Goal: Task Accomplishment & Management: Use online tool/utility

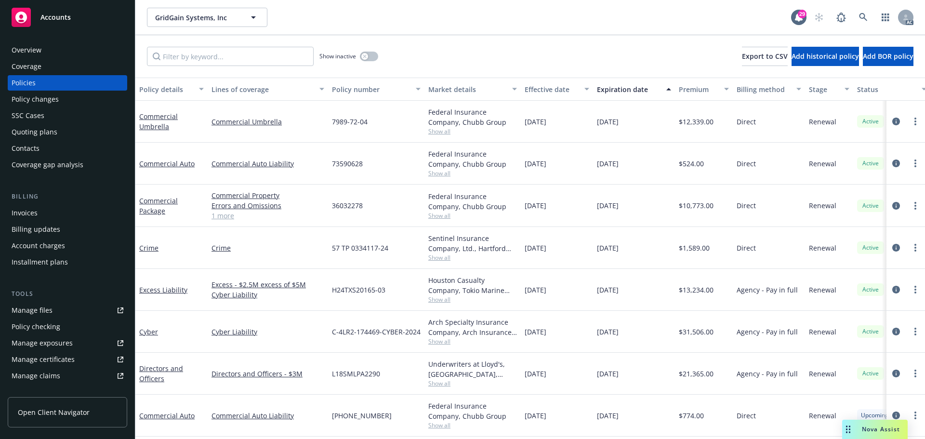
click at [60, 48] on div "Overview" at bounding box center [68, 49] width 112 height 15
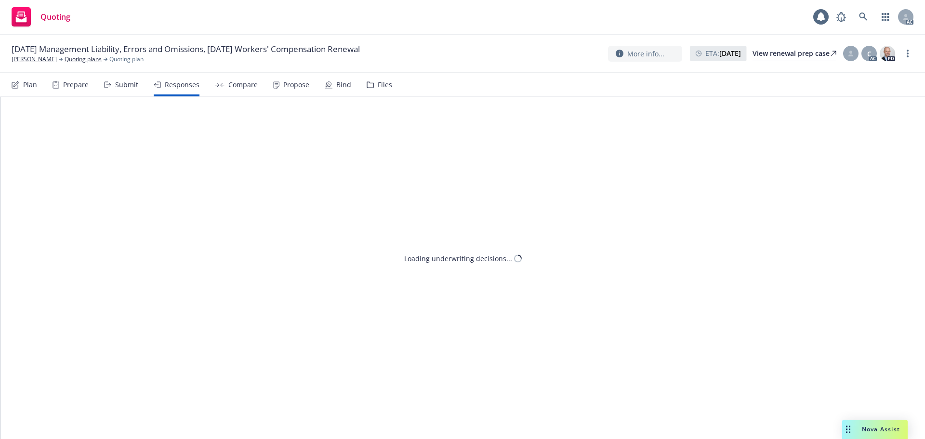
click at [189, 84] on div "Responses" at bounding box center [182, 85] width 35 height 8
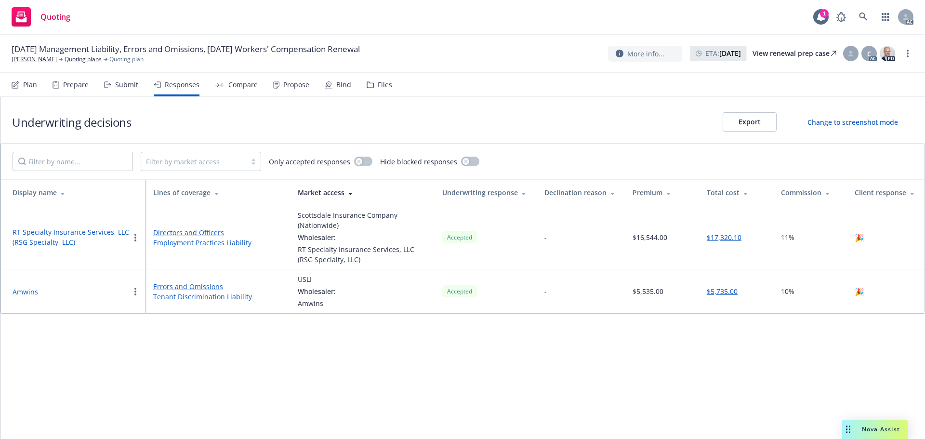
click at [294, 88] on div "Propose" at bounding box center [296, 85] width 26 height 8
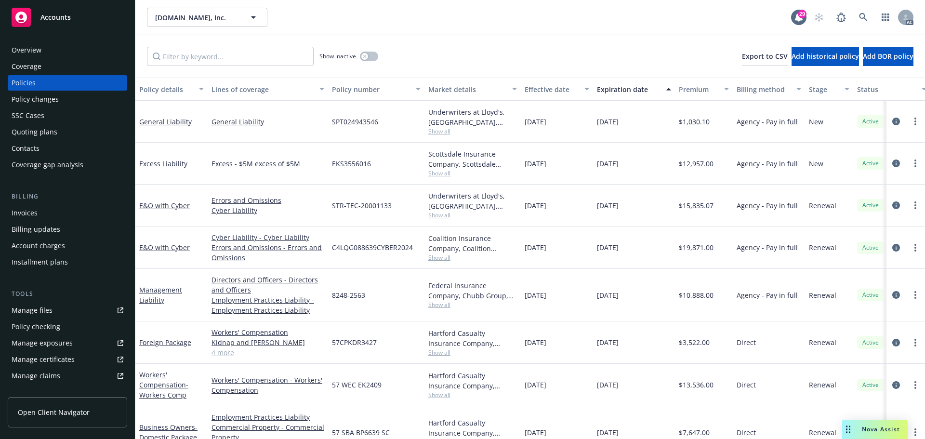
click at [438, 175] on span "Show all" at bounding box center [472, 173] width 89 height 8
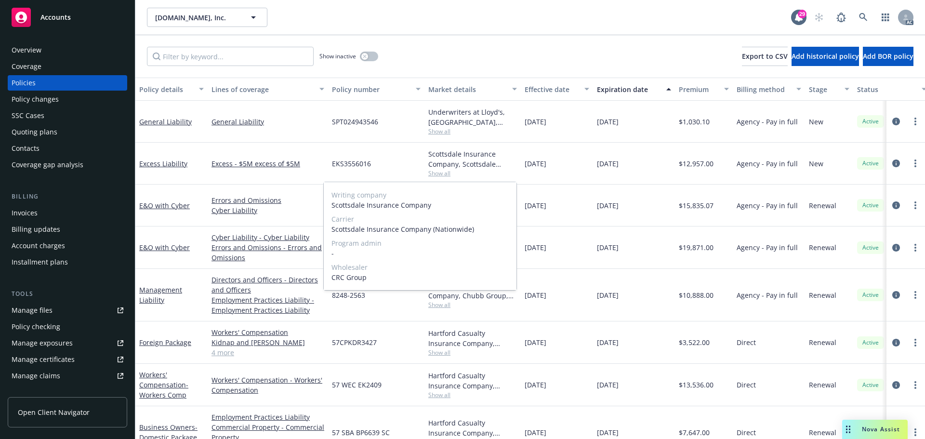
click at [438, 175] on span "Show all" at bounding box center [472, 173] width 89 height 8
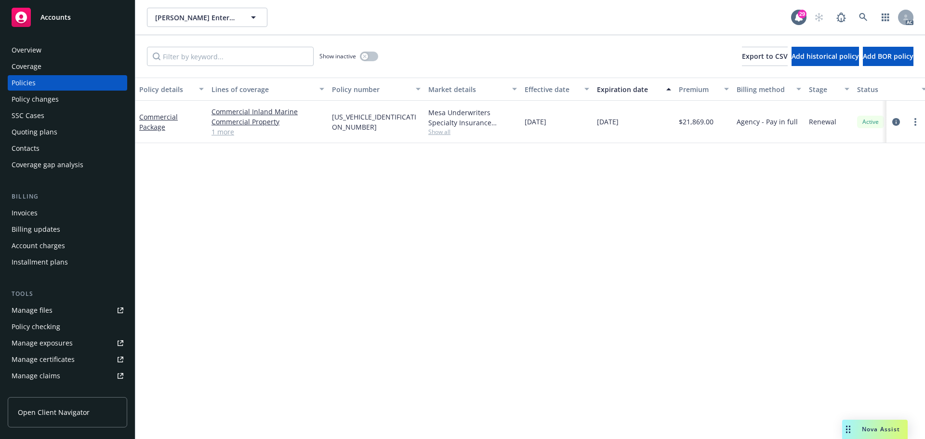
scroll to position [0, 140]
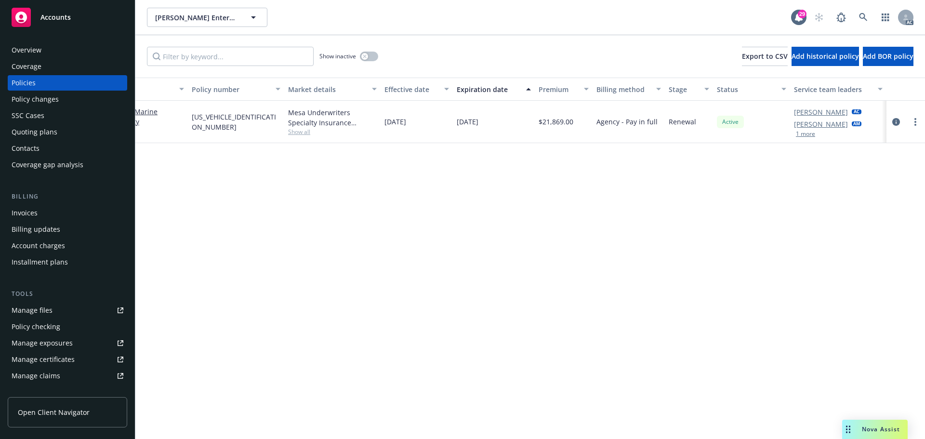
click at [810, 132] on button "1 more" at bounding box center [805, 134] width 19 height 6
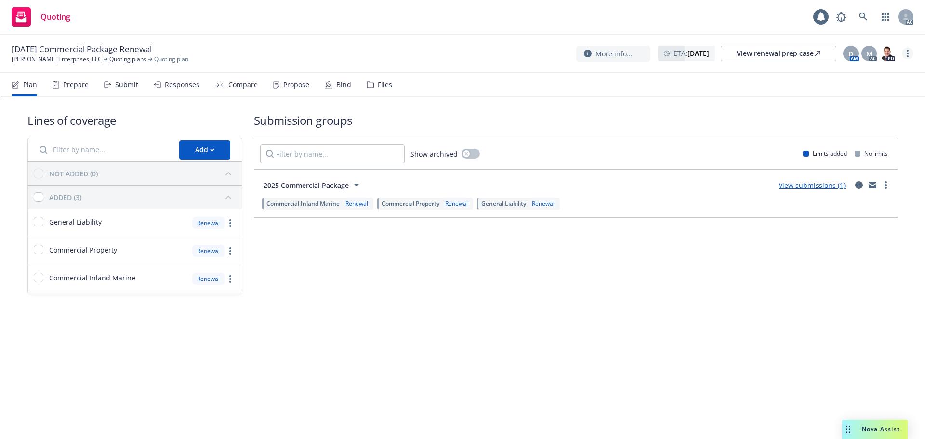
click at [911, 55] on link "more" at bounding box center [908, 54] width 12 height 12
click at [865, 74] on link "Copy logging email" at bounding box center [858, 73] width 107 height 19
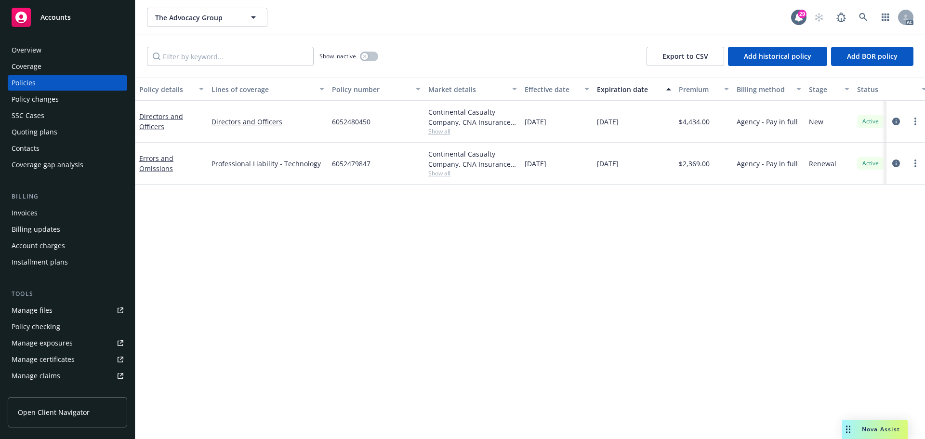
click at [433, 176] on span "Show all" at bounding box center [472, 173] width 89 height 8
click at [446, 134] on span "Show all" at bounding box center [472, 131] width 89 height 8
click at [631, 274] on div "Policy details Lines of coverage Policy number Market details Effective date Ex…" at bounding box center [529, 258] width 789 height 361
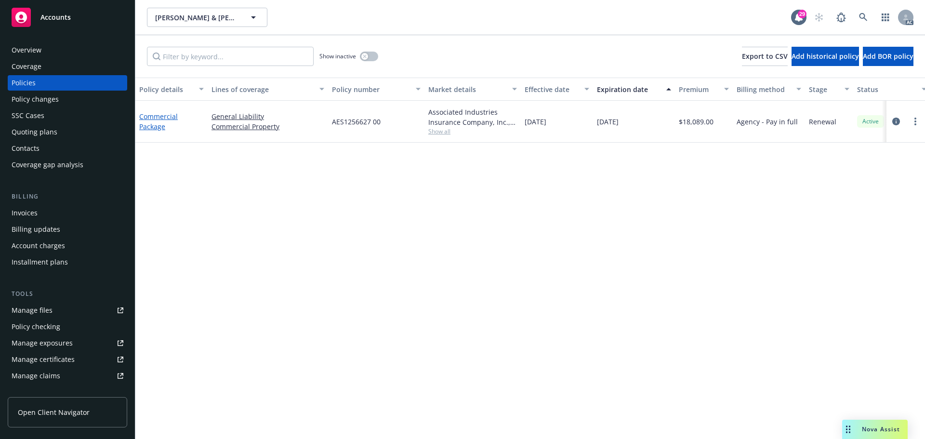
click at [158, 115] on link "Commercial Package" at bounding box center [158, 121] width 39 height 19
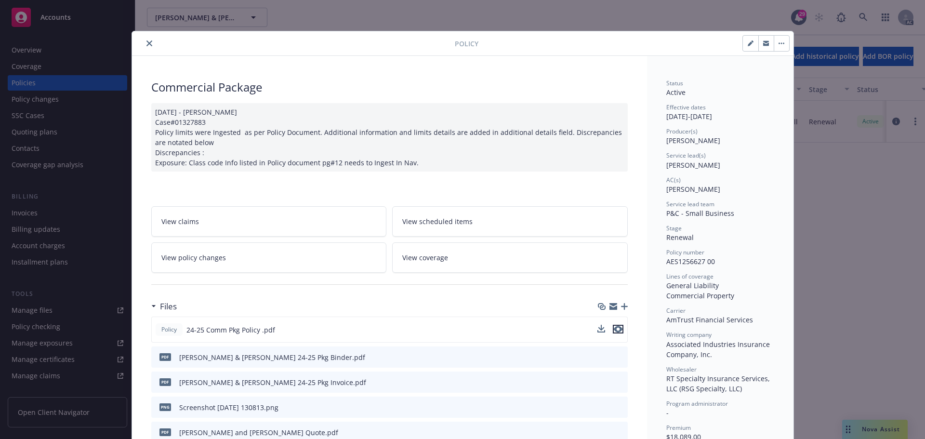
click at [618, 330] on button "preview file" at bounding box center [618, 329] width 11 height 9
click at [147, 44] on icon "close" at bounding box center [149, 43] width 6 height 6
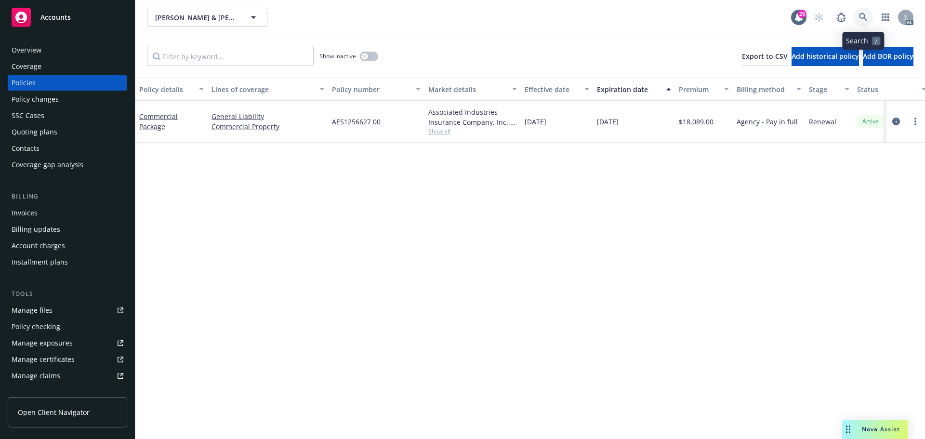
click at [864, 17] on icon at bounding box center [863, 17] width 8 height 8
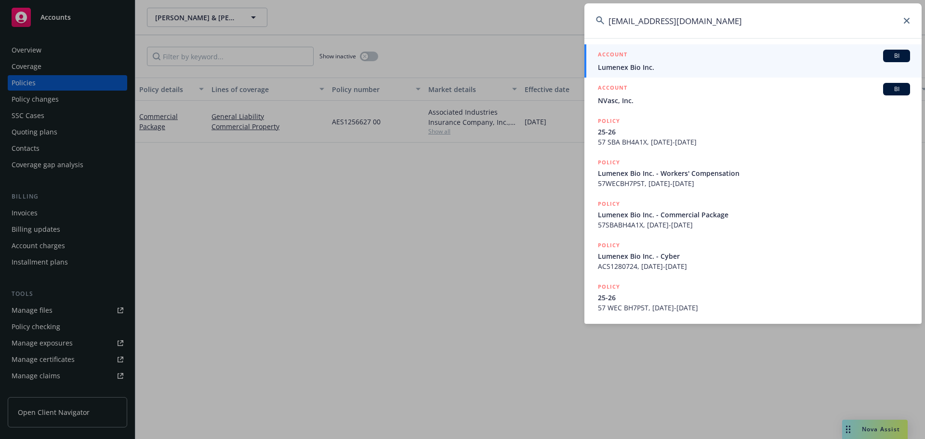
type input "jscottcoop@gmail.com"
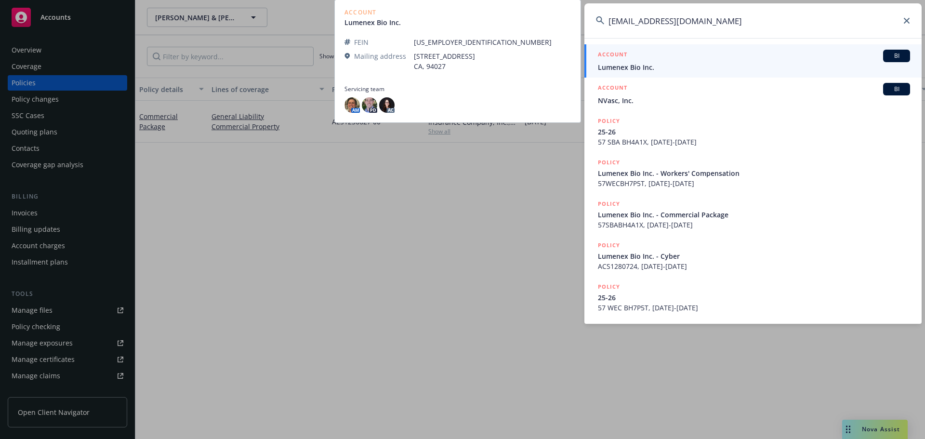
click at [679, 59] on div "ACCOUNT BI" at bounding box center [754, 56] width 312 height 13
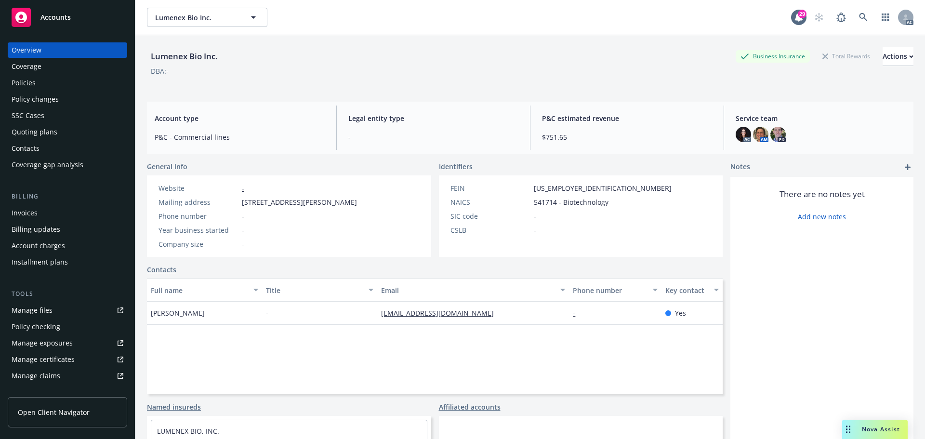
click at [37, 82] on div "Policies" at bounding box center [68, 82] width 112 height 15
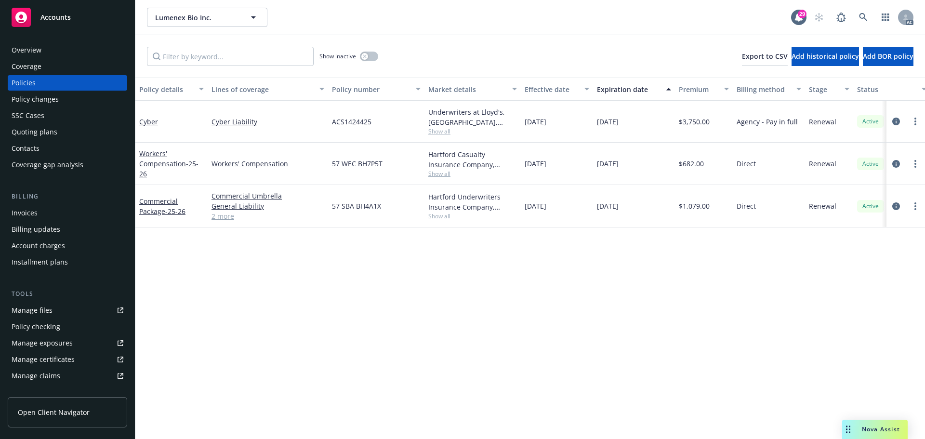
scroll to position [0, 140]
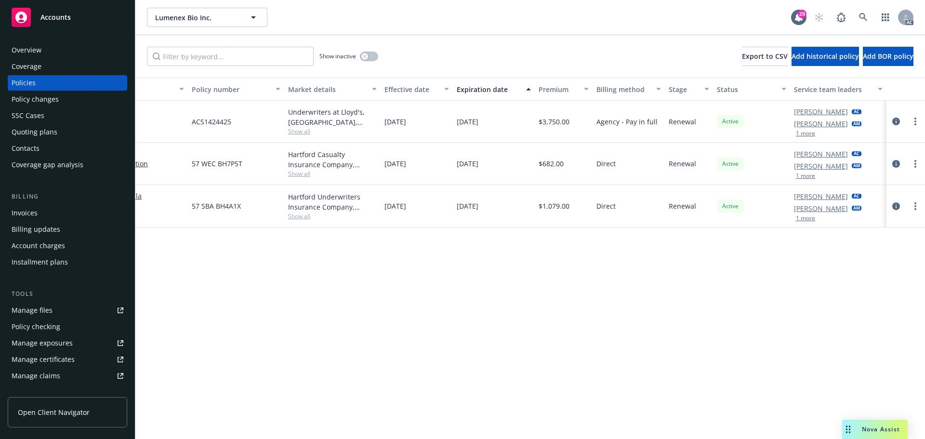
click at [809, 175] on button "1 more" at bounding box center [805, 176] width 19 height 6
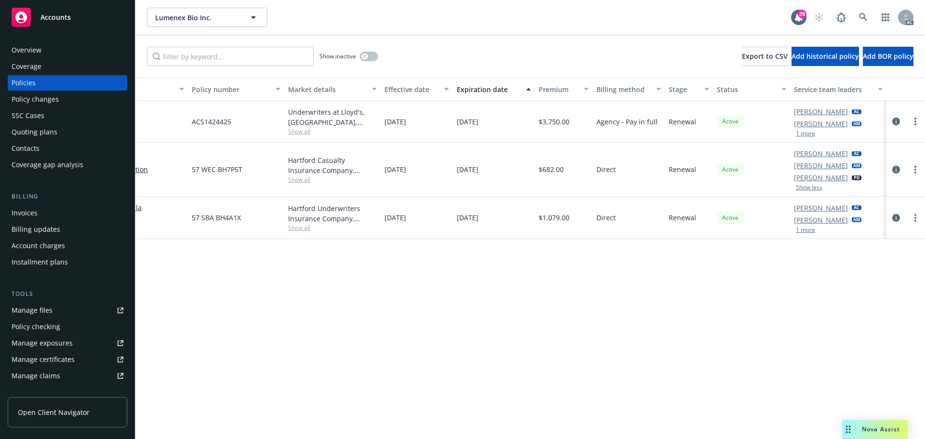
click at [809, 133] on button "1 more" at bounding box center [805, 134] width 19 height 6
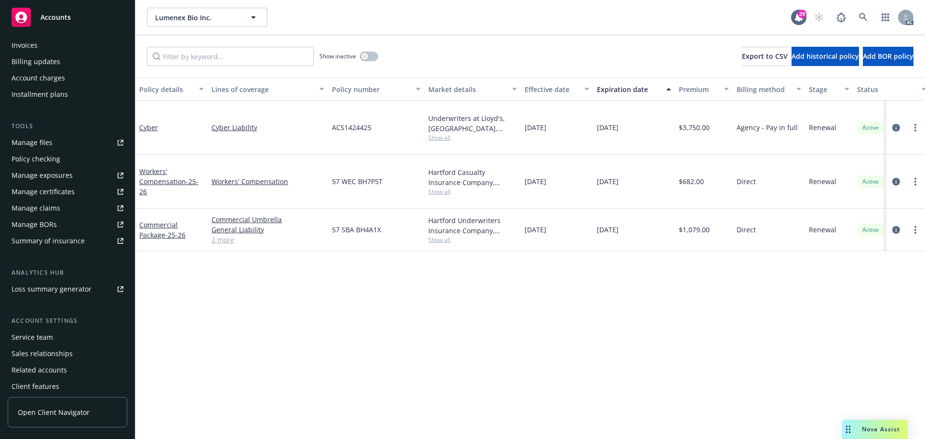
scroll to position [189, 0]
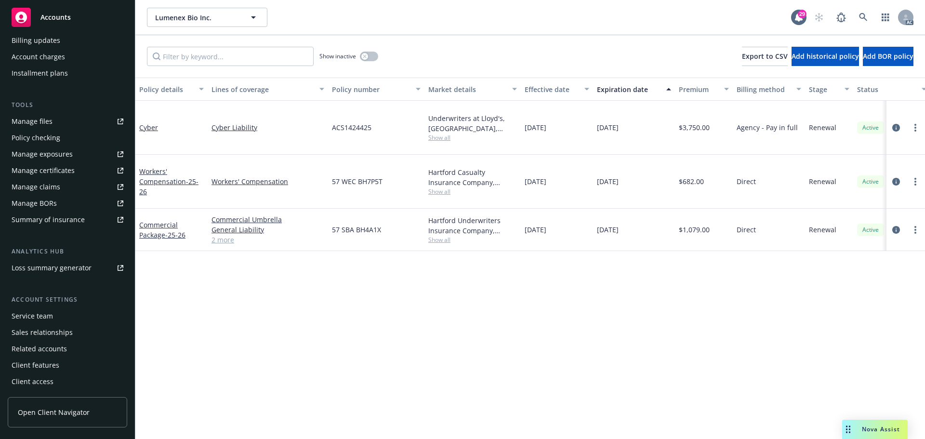
click at [56, 317] on div "Service team" at bounding box center [68, 315] width 112 height 15
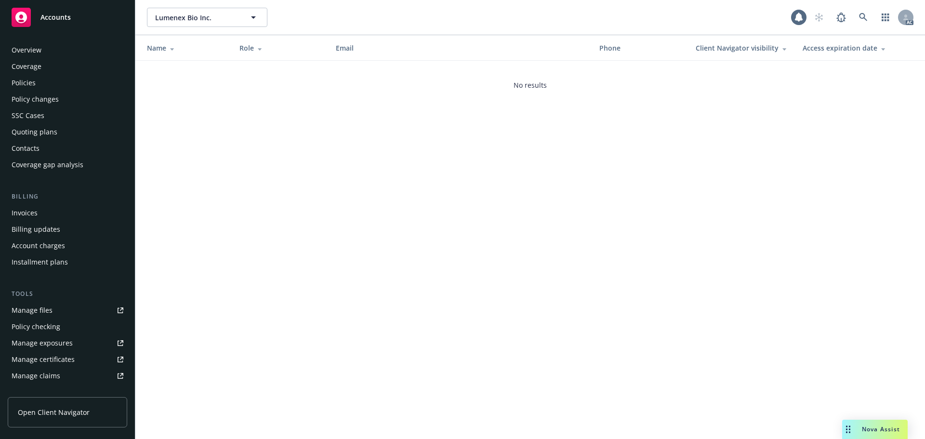
scroll to position [189, 0]
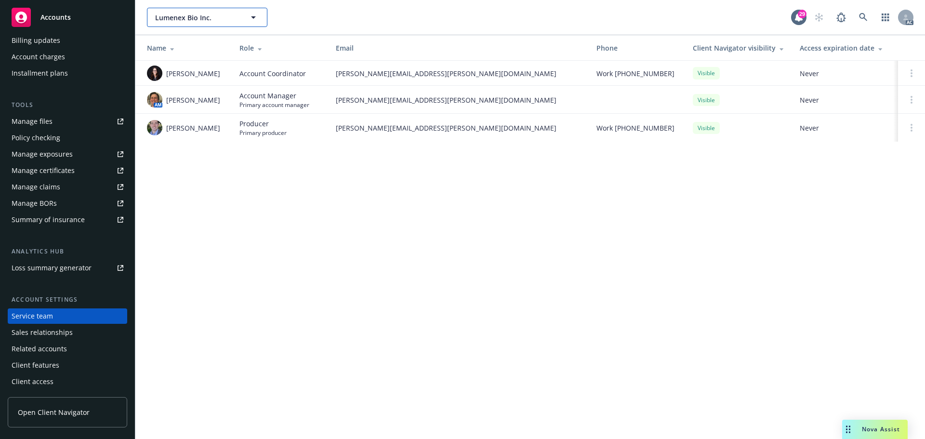
drag, startPoint x: 220, startPoint y: 19, endPoint x: 156, endPoint y: 14, distance: 64.2
click at [156, 14] on span "Lumenex Bio Inc." at bounding box center [196, 18] width 83 height 10
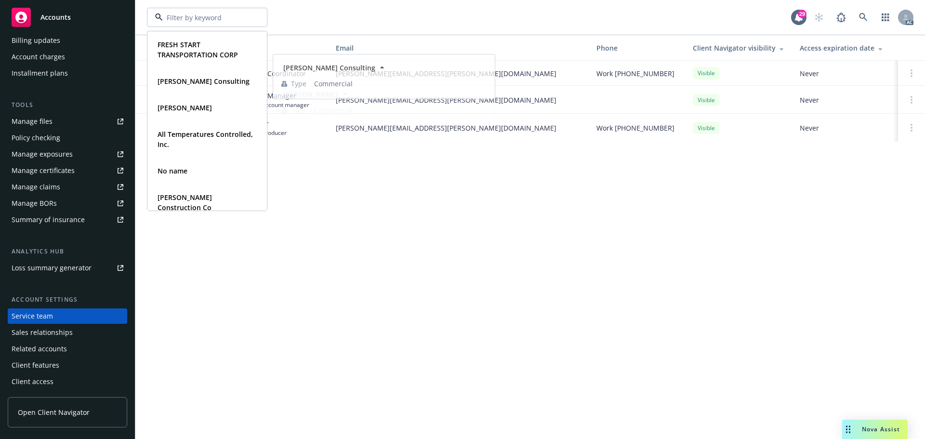
drag, startPoint x: 430, startPoint y: 260, endPoint x: 342, endPoint y: 193, distance: 110.3
click at [423, 253] on div "FRESH START TRANSPORTATION CORP Type Commercial Thomas Carlos Consulting Type C…" at bounding box center [529, 219] width 789 height 439
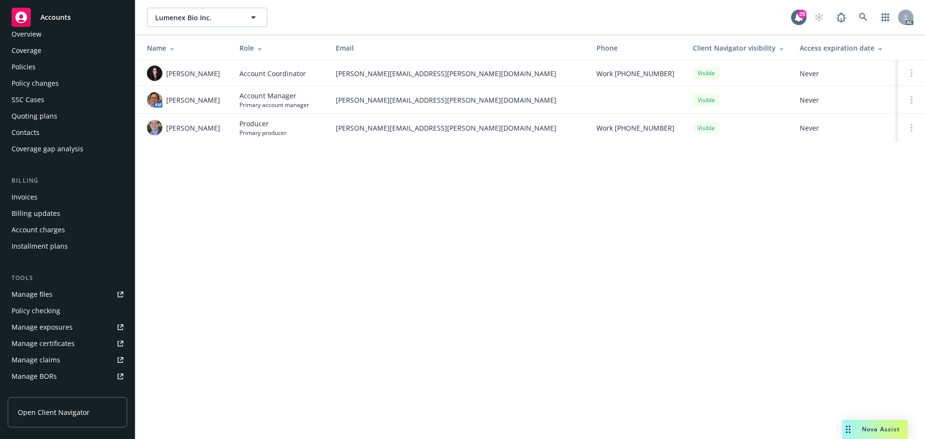
scroll to position [0, 0]
click at [39, 50] on div "Overview" at bounding box center [27, 49] width 30 height 15
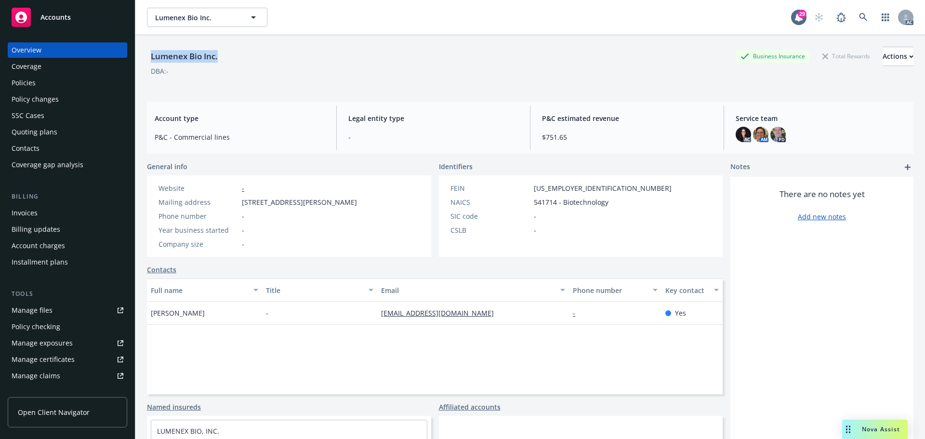
drag, startPoint x: 232, startPoint y: 58, endPoint x: 144, endPoint y: 56, distance: 88.2
click at [144, 56] on div "Lumenex Bio Inc. Business Insurance Total Rewards Actions DBA: - Account type P…" at bounding box center [529, 254] width 789 height 439
copy div "Lumenex Bio Inc."
click at [220, 65] on div "Lumenex Bio Inc." at bounding box center [184, 56] width 75 height 19
drag, startPoint x: 229, startPoint y: 57, endPoint x: 152, endPoint y: 57, distance: 77.5
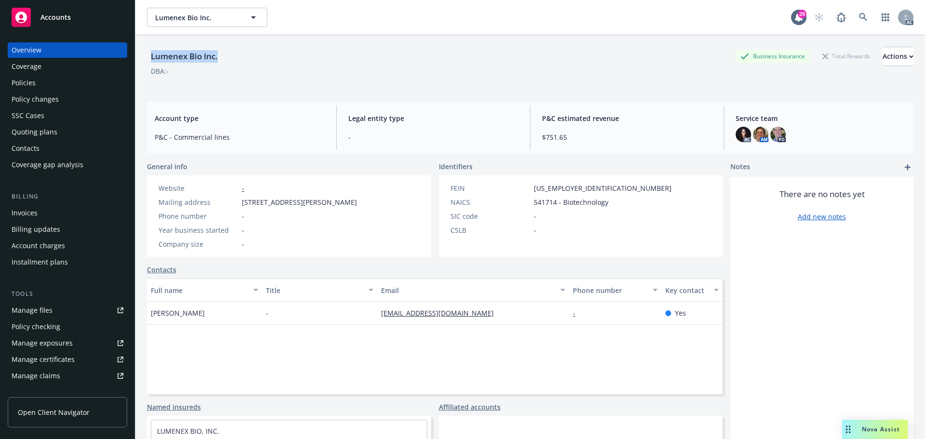
click at [152, 57] on div "Lumenex Bio Inc. Business Insurance Total Rewards Actions" at bounding box center [530, 56] width 766 height 19
copy div "Lumenex Bio Inc."
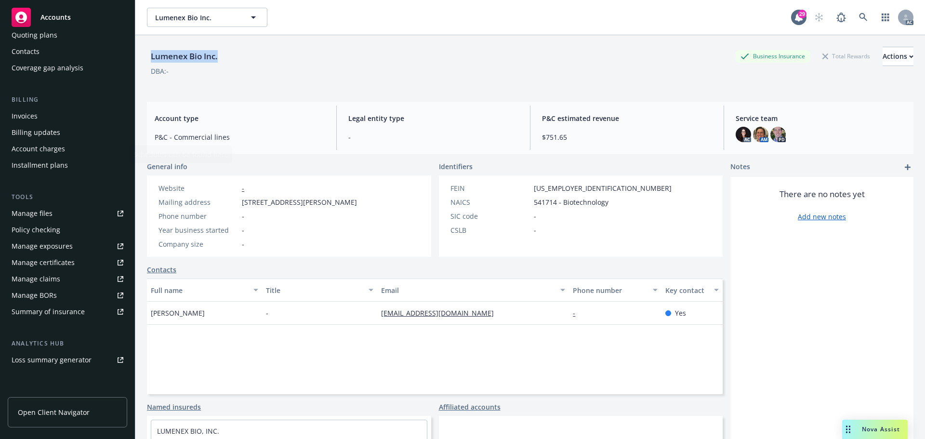
scroll to position [189, 0]
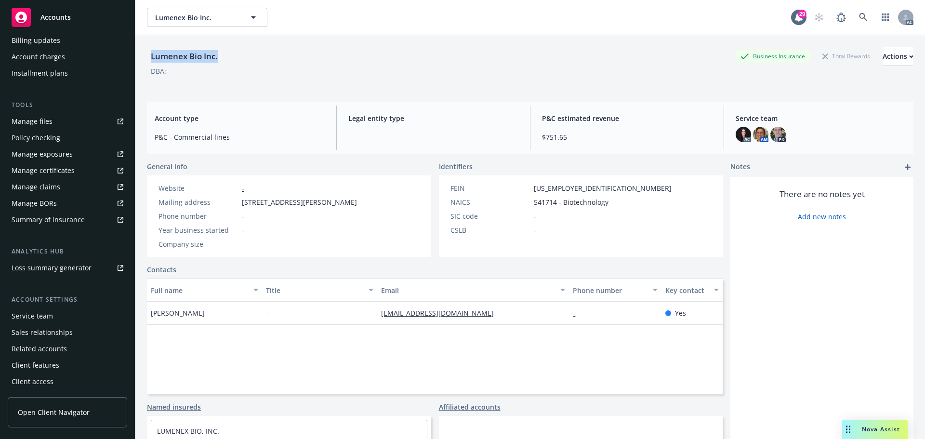
click at [48, 316] on div "Service team" at bounding box center [32, 315] width 41 height 15
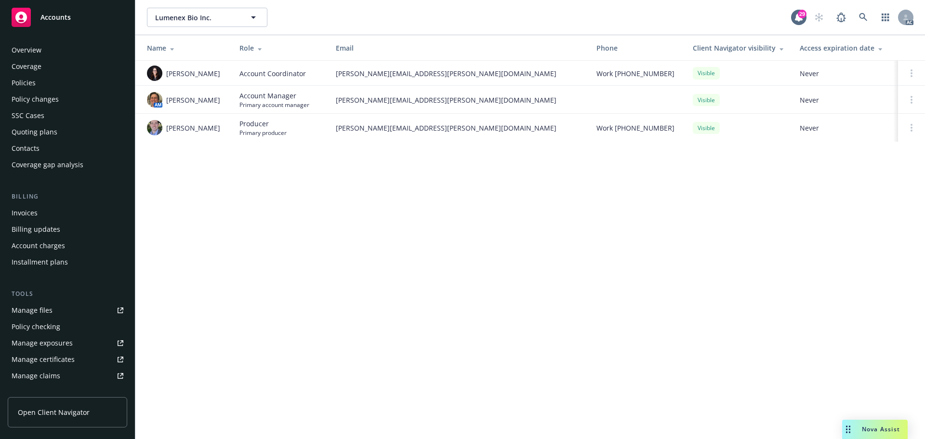
click at [40, 49] on div "Overview" at bounding box center [27, 49] width 30 height 15
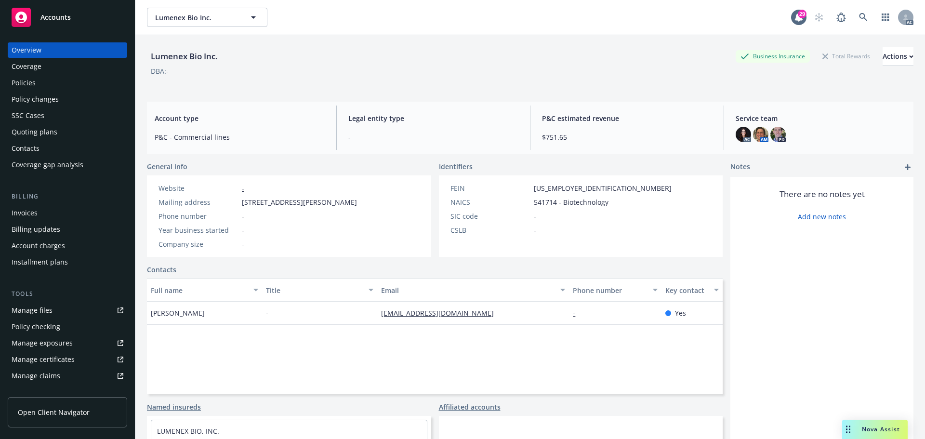
click at [42, 310] on div "Manage files" at bounding box center [32, 309] width 41 height 15
click at [859, 16] on icon at bounding box center [863, 17] width 9 height 9
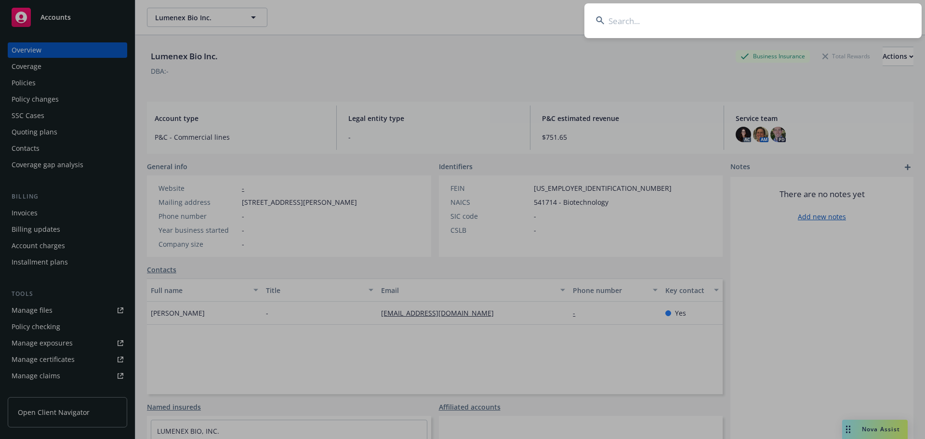
click at [719, 24] on input at bounding box center [752, 20] width 337 height 35
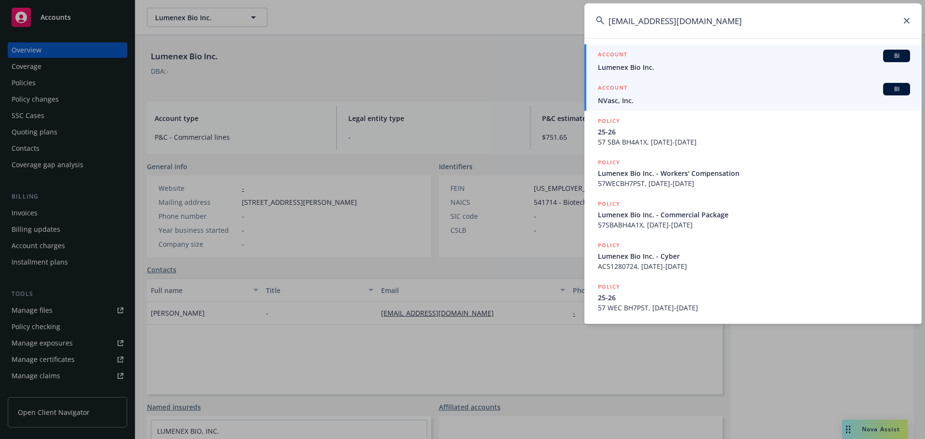
type input "jscottcoop@gmail.com"
click at [647, 97] on span "NVasc, Inc." at bounding box center [754, 100] width 312 height 10
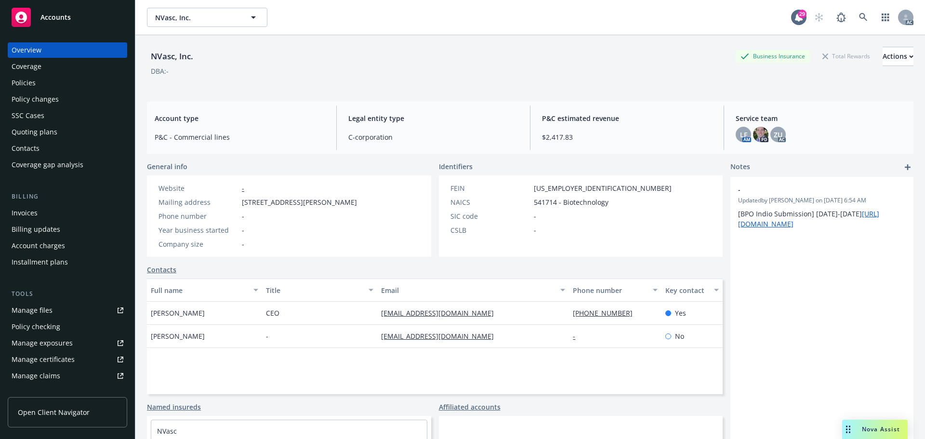
click at [46, 79] on div "Policies" at bounding box center [68, 82] width 112 height 15
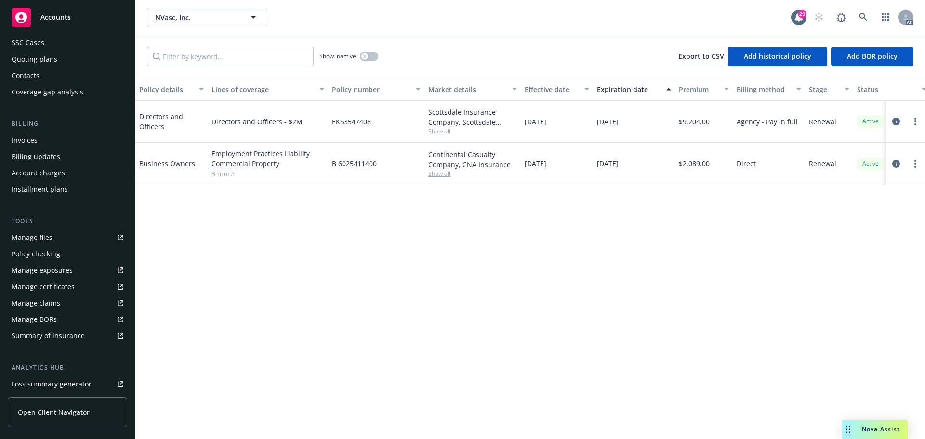
scroll to position [189, 0]
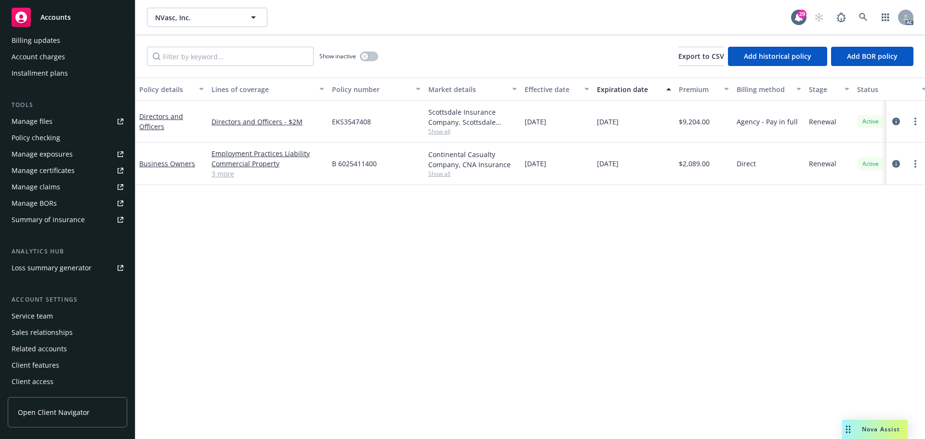
click at [54, 319] on div "Service team" at bounding box center [68, 315] width 112 height 15
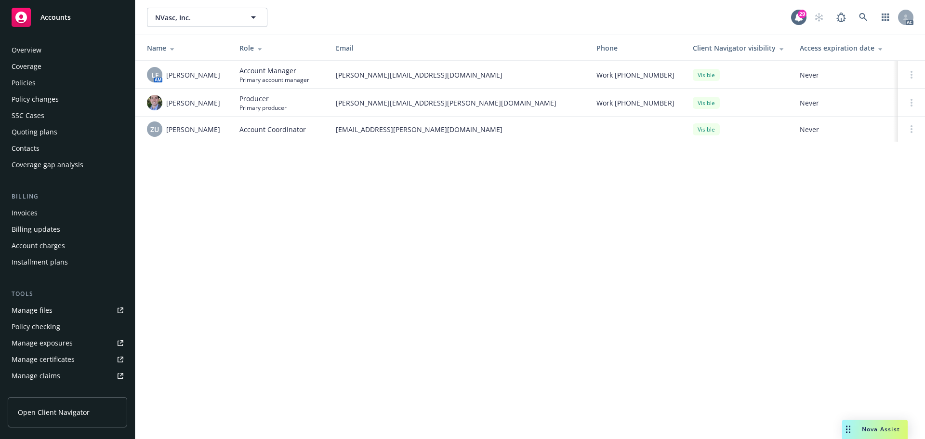
click at [43, 53] on div "Overview" at bounding box center [68, 49] width 112 height 15
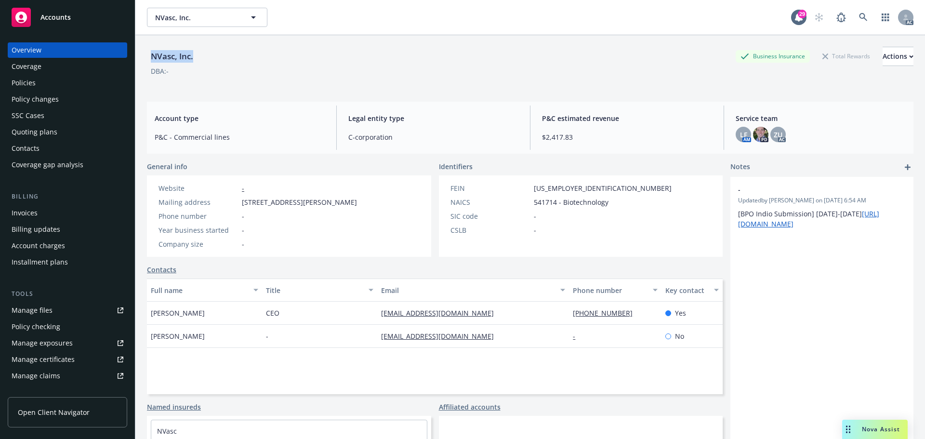
drag, startPoint x: 201, startPoint y: 56, endPoint x: 142, endPoint y: 59, distance: 59.3
click at [142, 59] on div "NVasc, Inc. Business Insurance Total Rewards Actions DBA: - Account type P&C - …" at bounding box center [529, 254] width 789 height 439
copy div "NVasc, Inc."
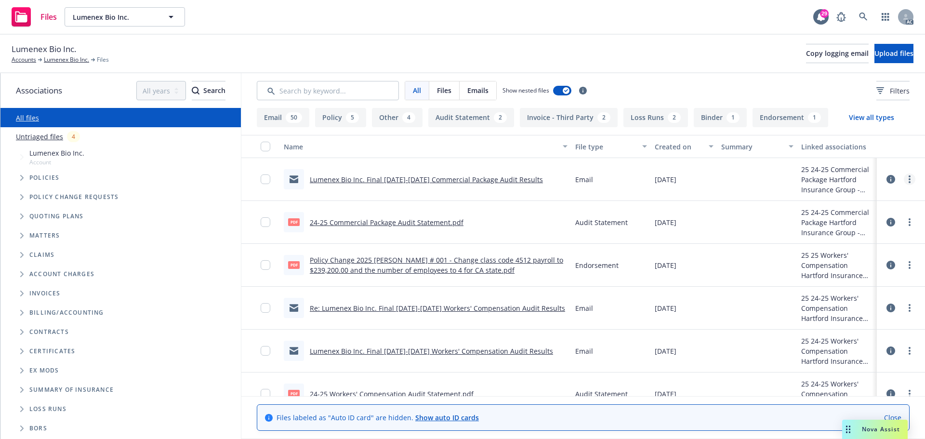
click at [905, 180] on link "more" at bounding box center [909, 179] width 12 height 12
click at [58, 154] on span "Lumenex Bio Inc." at bounding box center [56, 153] width 55 height 10
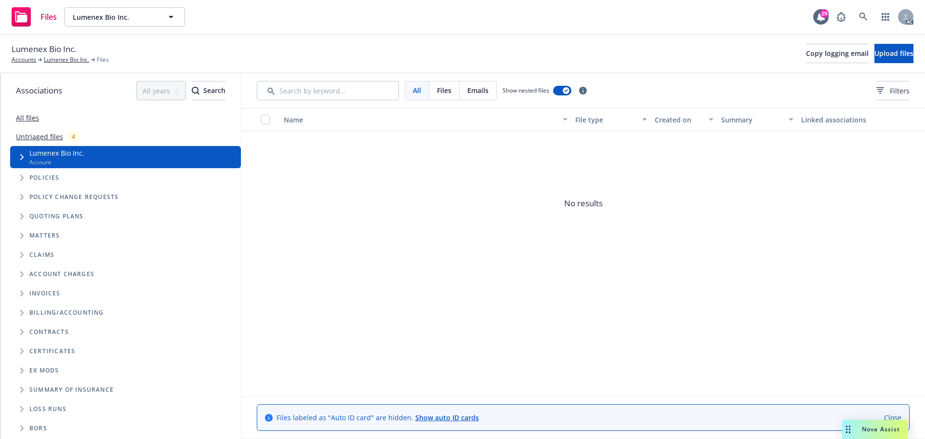
click at [22, 157] on icon "Tree Example" at bounding box center [22, 157] width 4 height 6
click at [20, 158] on icon "Tree Example" at bounding box center [22, 157] width 4 height 6
click at [35, 177] on span "Policies" at bounding box center [44, 178] width 30 height 6
click at [21, 183] on span "Tree Example" at bounding box center [21, 177] width 15 height 15
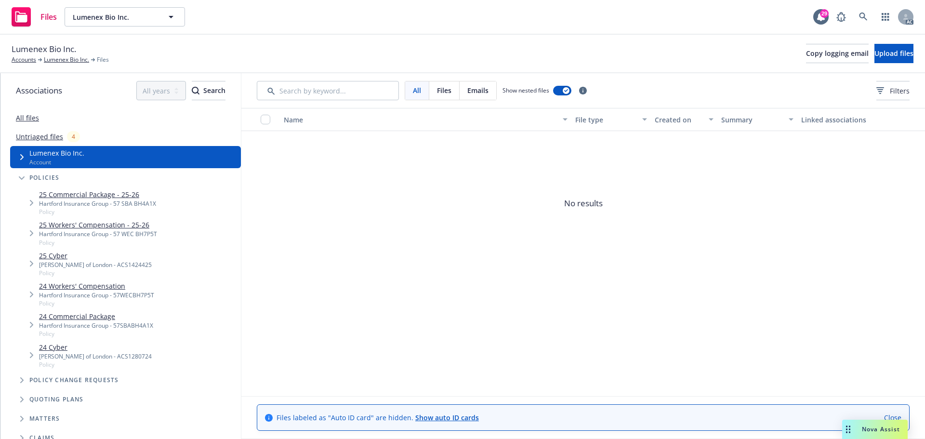
click at [21, 183] on span "Tree Example" at bounding box center [21, 177] width 15 height 15
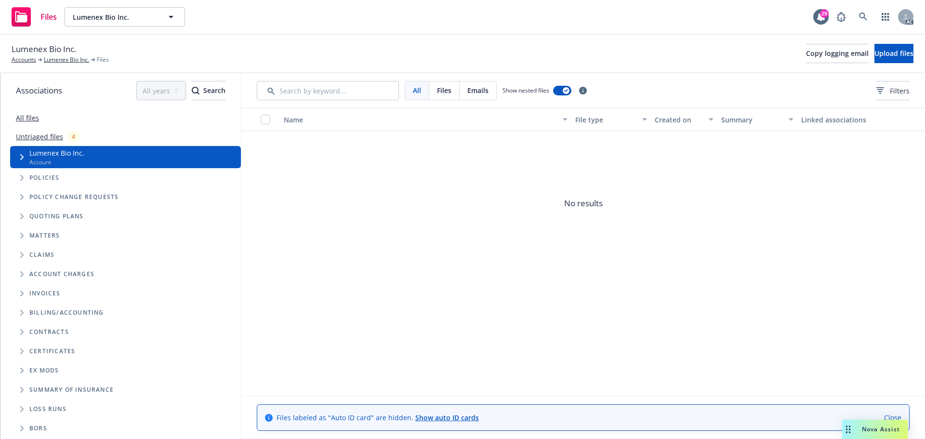
click at [19, 216] on span "Tree Example" at bounding box center [21, 216] width 15 height 15
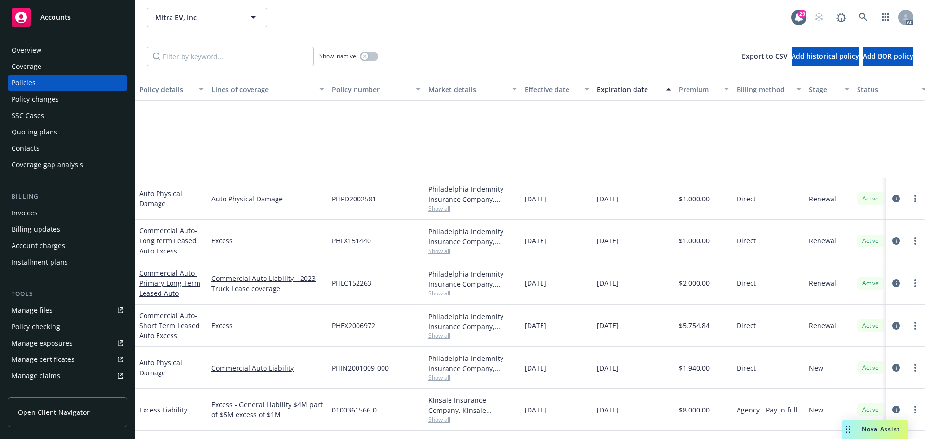
scroll to position [132, 0]
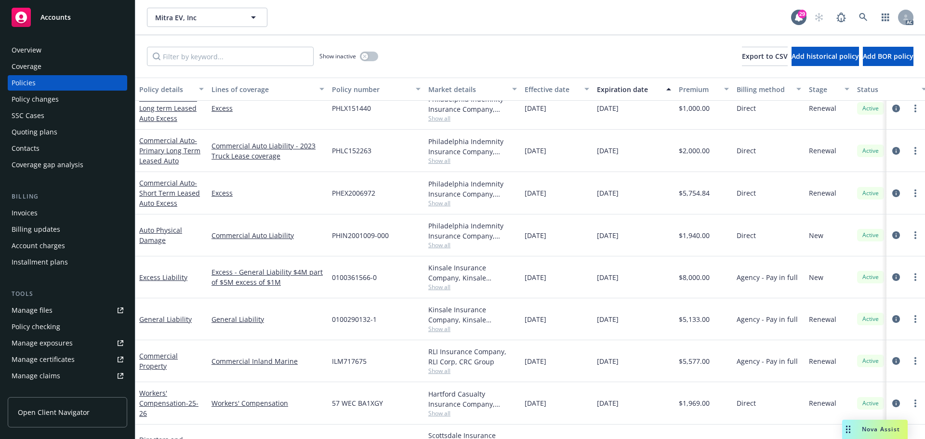
click at [443, 202] on span "Show all" at bounding box center [472, 203] width 89 height 8
click at [602, 275] on span "03/14/2026" at bounding box center [608, 277] width 22 height 10
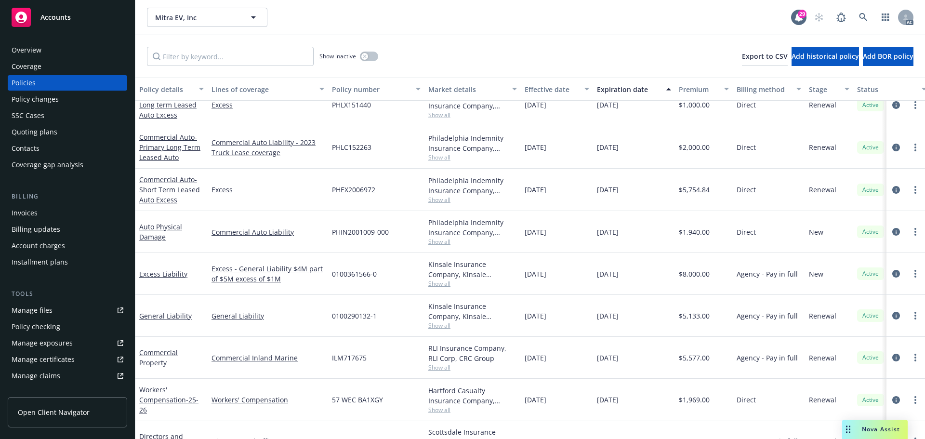
scroll to position [162, 0]
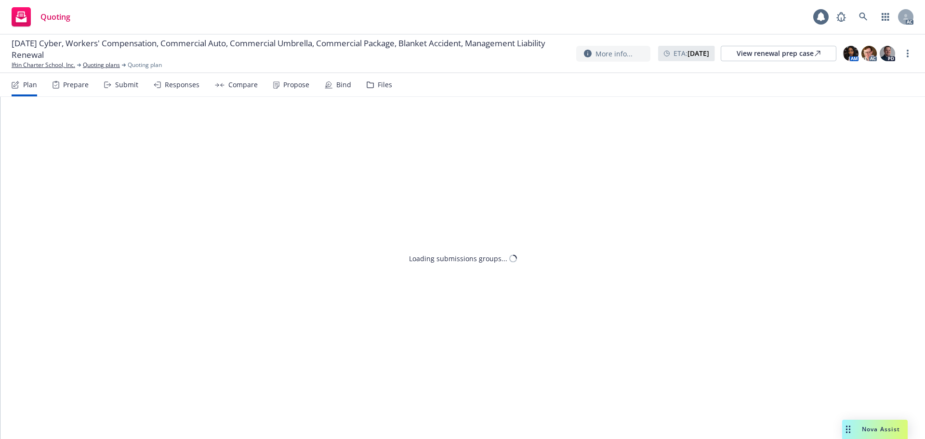
click at [185, 89] on div "Responses" at bounding box center [177, 84] width 46 height 23
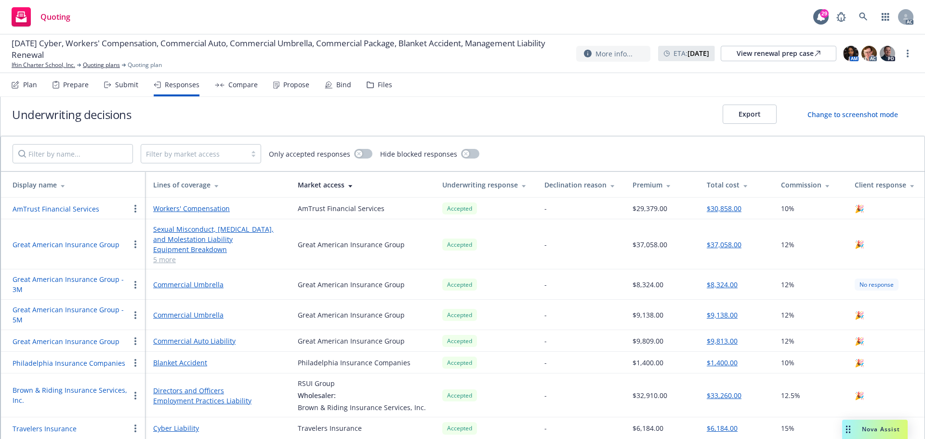
scroll to position [9, 0]
click at [298, 89] on div "Propose" at bounding box center [291, 84] width 36 height 23
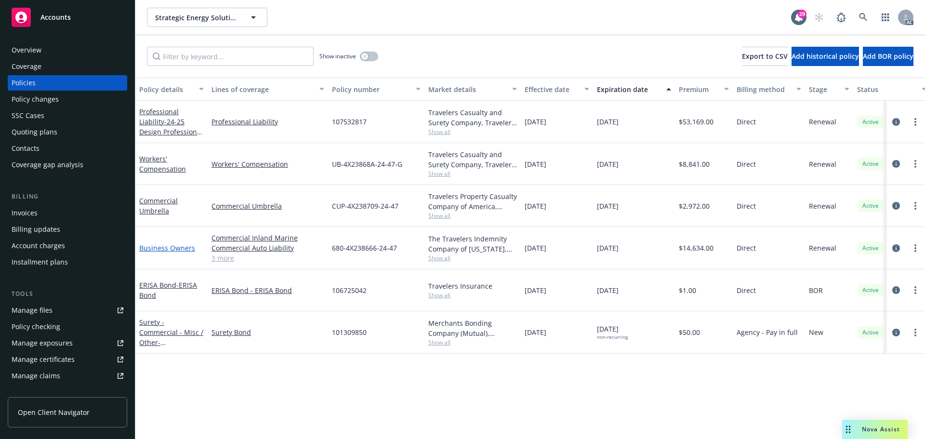
click at [190, 250] on link "Business Owners" at bounding box center [167, 247] width 56 height 9
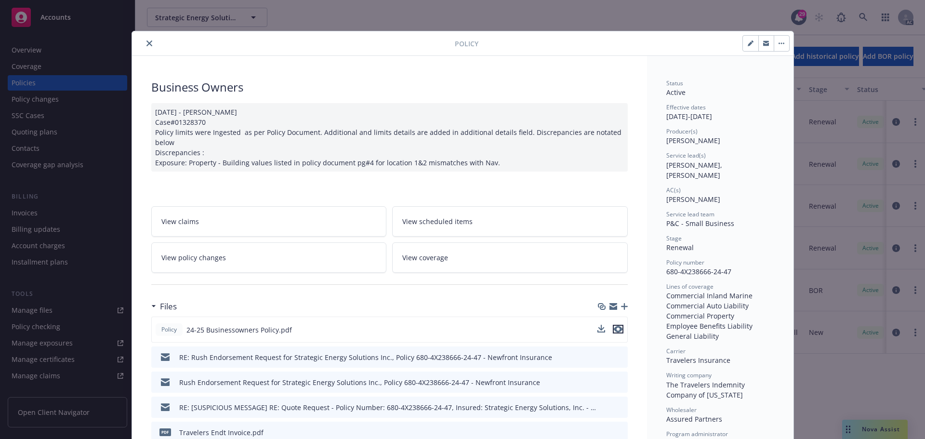
click at [617, 328] on icon "preview file" at bounding box center [618, 329] width 9 height 7
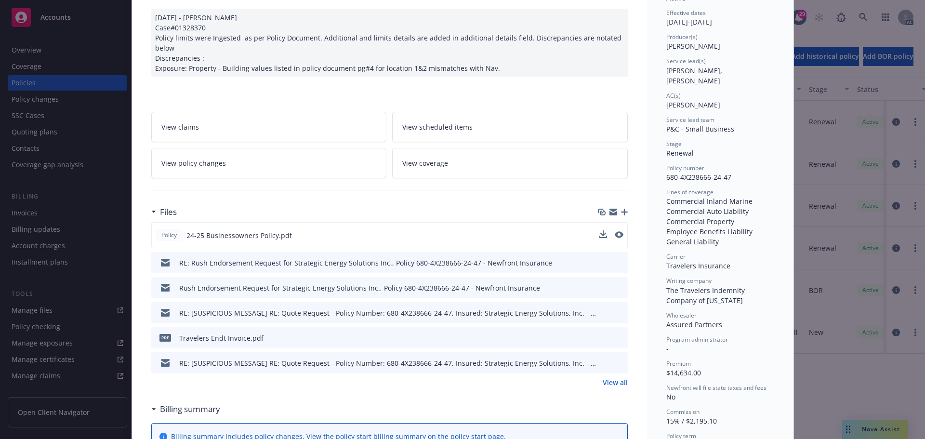
scroll to position [48, 0]
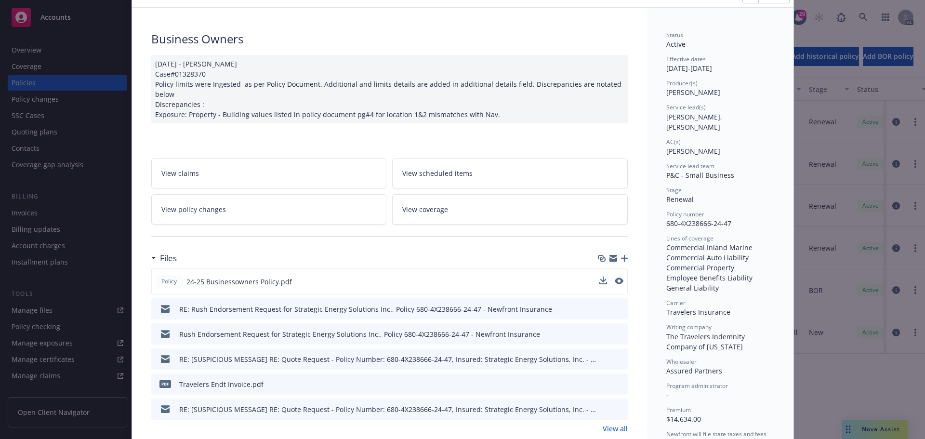
click at [211, 212] on span "View policy changes" at bounding box center [193, 209] width 65 height 10
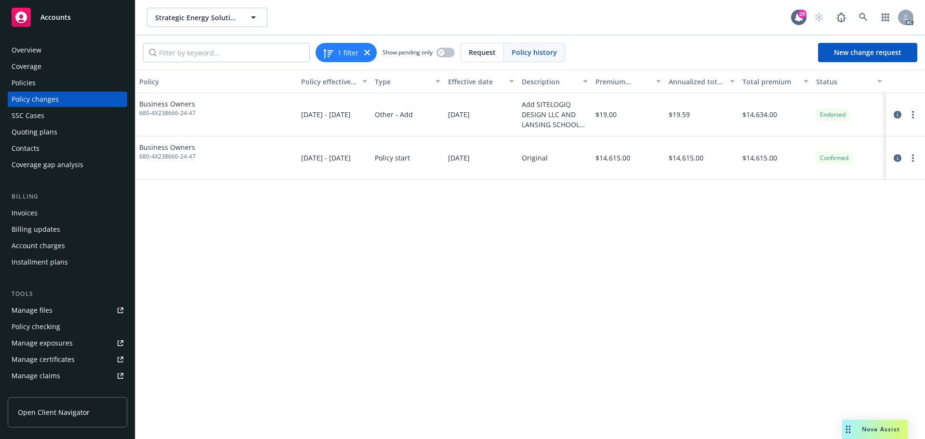
click at [763, 113] on span "$14,634.00" at bounding box center [759, 114] width 35 height 10
copy span "14,634.00"
click at [895, 116] on icon "circleInformation" at bounding box center [897, 115] width 8 height 8
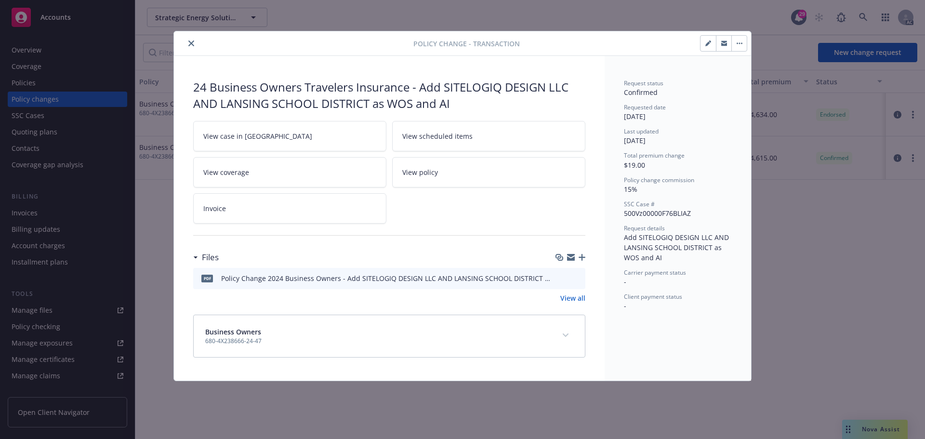
click at [576, 280] on icon "preview file" at bounding box center [576, 277] width 9 height 7
click at [192, 43] on icon "close" at bounding box center [191, 43] width 6 height 6
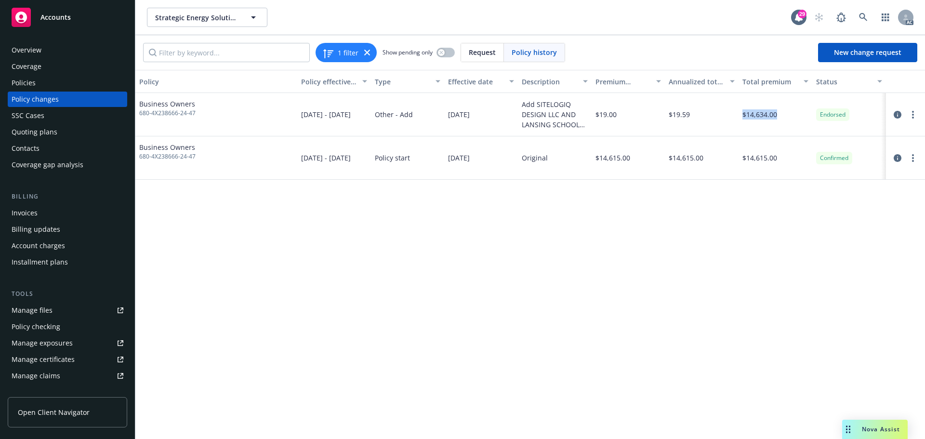
drag, startPoint x: 781, startPoint y: 114, endPoint x: 740, endPoint y: 115, distance: 40.5
click at [740, 115] on div "$14,634.00" at bounding box center [775, 114] width 74 height 43
copy span "$14,634.00"
drag, startPoint x: 538, startPoint y: 102, endPoint x: 548, endPoint y: 111, distance: 13.6
click at [548, 111] on div "Add SITELOGIQ DESIGN LLC AND LANSING SCHOOL DISTRICT as WOS and AI" at bounding box center [555, 114] width 66 height 30
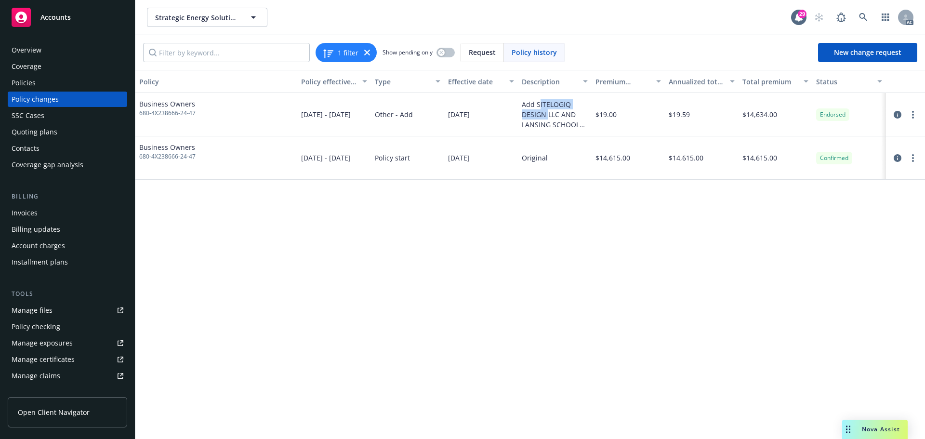
click at [541, 103] on div "Add SITELOGIQ DESIGN LLC AND LANSING SCHOOL DISTRICT as WOS and AI" at bounding box center [555, 114] width 66 height 30
click at [545, 102] on div "Add SITELOGIQ DESIGN LLC AND LANSING SCHOOL DISTRICT as WOS and AI" at bounding box center [555, 114] width 66 height 30
copy div "SITELOGIQ"
click at [523, 124] on div "Add SITELOGIQ DESIGN LLC AND LANSING SCHOOL DISTRICT as WOS and AI" at bounding box center [555, 114] width 66 height 30
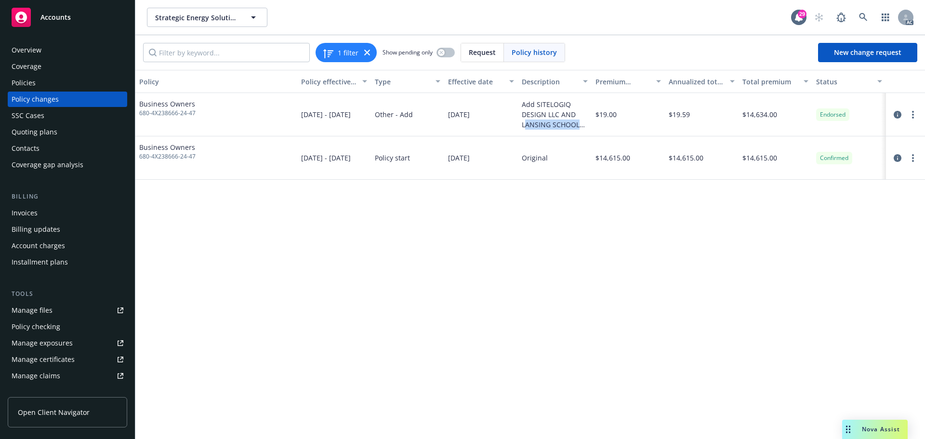
drag, startPoint x: 524, startPoint y: 124, endPoint x: 579, endPoint y: 126, distance: 55.4
click at [579, 126] on div "Add SITELOGIQ DESIGN LLC AND LANSING SCHOOL DISTRICT as WOS and AI" at bounding box center [555, 114] width 66 height 30
drag, startPoint x: 557, startPoint y: 125, endPoint x: 532, endPoint y: 125, distance: 25.0
click at [556, 125] on div "Add SITELOGIQ DESIGN LLC AND LANSING SCHOOL DISTRICT as WOS and AI" at bounding box center [555, 114] width 66 height 30
click at [524, 124] on div "Add SITELOGIQ DESIGN LLC AND LANSING SCHOOL DISTRICT as WOS and AI" at bounding box center [555, 114] width 66 height 30
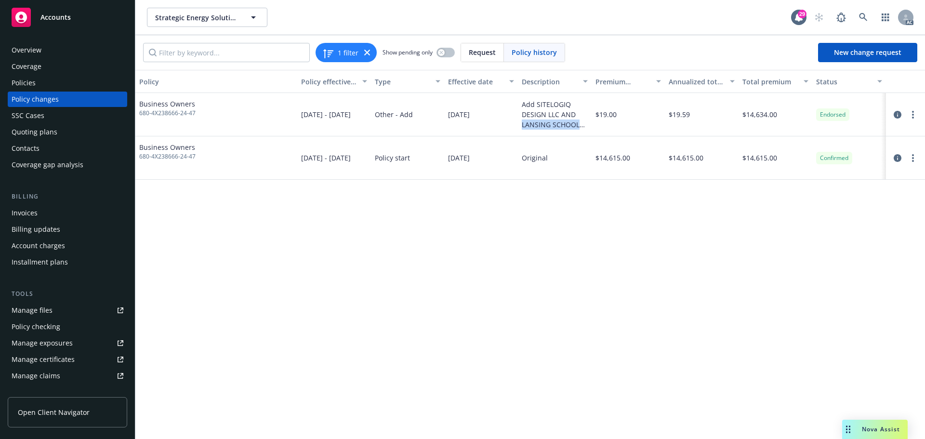
drag, startPoint x: 523, startPoint y: 124, endPoint x: 580, endPoint y: 123, distance: 57.8
click at [580, 123] on div "Add SITELOGIQ DESIGN LLC AND LANSING SCHOOL DISTRICT as WOS and AI" at bounding box center [555, 114] width 66 height 30
copy div "LANSING SCHOOL"
click at [898, 117] on icon "circleInformation" at bounding box center [897, 115] width 8 height 8
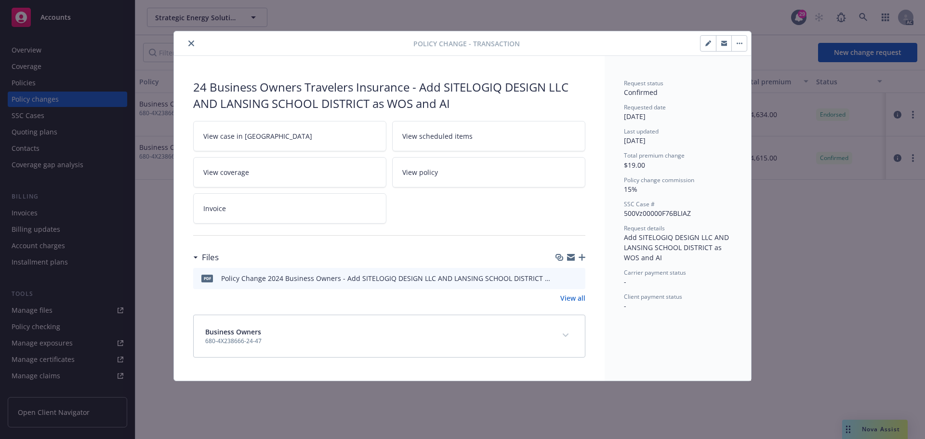
click at [652, 241] on span "Add SITELOGIQ DESIGN LLC AND LANSING SCHOOL DISTRICT as WOS and AI" at bounding box center [677, 247] width 107 height 29
click at [642, 237] on span "Add SITELOGIQ DESIGN LLC AND LANSING SCHOOL DISTRICT as WOS and AI" at bounding box center [677, 247] width 107 height 29
click at [637, 238] on span "Add SITELOGIQ DESIGN LLC AND LANSING SCHOOL DISTRICT as WOS and AI" at bounding box center [677, 247] width 107 height 29
click at [644, 238] on span "Add SITELOGIQ DESIGN LLC AND LANSING SCHOOL DISTRICT as WOS and AI" at bounding box center [677, 247] width 107 height 29
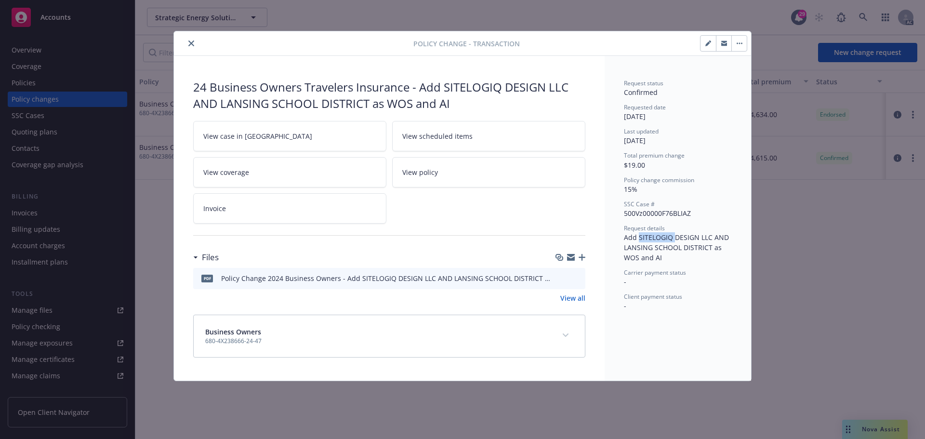
copy span "SITELOGIQ"
click at [701, 249] on span "Add SITELOGIQ DESIGN LLC AND LANSING SCHOOL DISTRICT as WOS and AI" at bounding box center [677, 247] width 107 height 29
click at [669, 236] on span "Add SITELOGIQ DESIGN LLC AND LANSING SCHOOL DISTRICT as WOS and AI" at bounding box center [677, 247] width 107 height 29
drag, startPoint x: 638, startPoint y: 237, endPoint x: 709, endPoint y: 237, distance: 71.3
click at [709, 237] on span "Add SITELOGIQ DESIGN LLC AND LANSING SCHOOL DISTRICT as WOS and AI" at bounding box center [677, 247] width 107 height 29
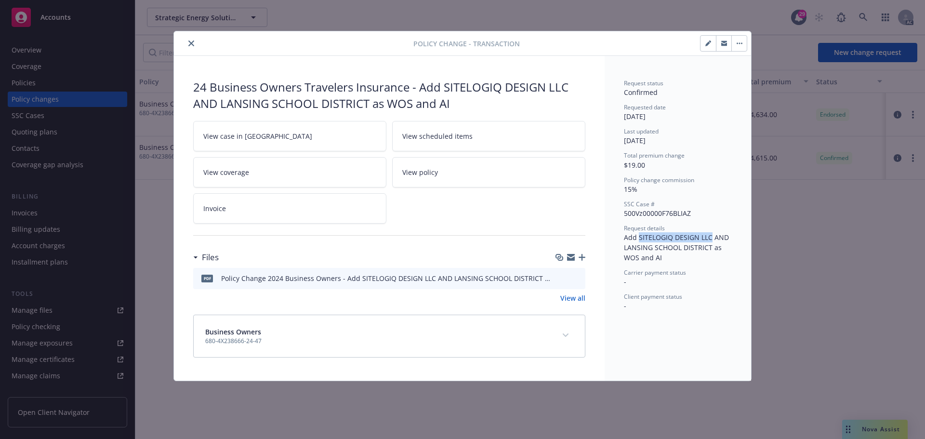
copy span "SITELOGIQ DESIGN LLC"
click at [719, 254] on div "Request details Add SITELOGIQ DESIGN LLC AND LANSING SCHOOL DISTRICT as WOS and…" at bounding box center [678, 243] width 108 height 39
drag, startPoint x: 624, startPoint y: 248, endPoint x: 711, endPoint y: 247, distance: 86.7
click at [711, 247] on span "Add SITELOGIQ DESIGN LLC AND LANSING SCHOOL DISTRICT as WOS and AI" at bounding box center [677, 247] width 107 height 29
copy span "LANSING SCHOOL DISTRICT"
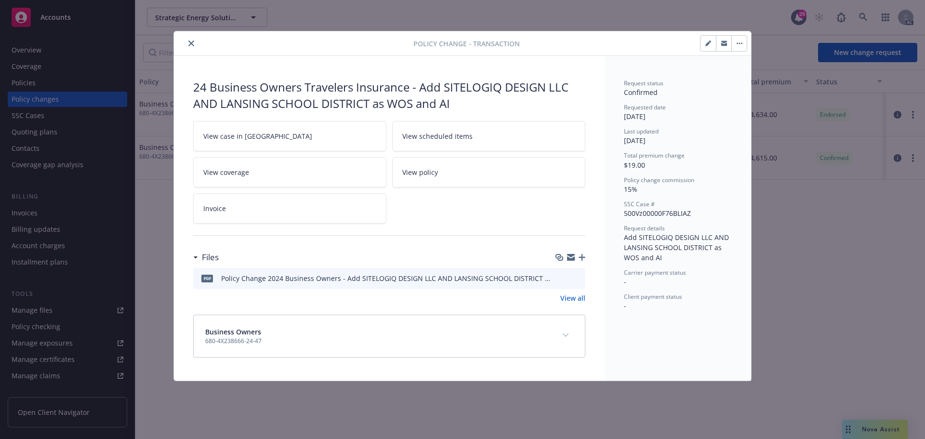
click at [644, 353] on div "Request status Confirmed Requested date 11/28/2024 Last updated 12/04/2024 Tota…" at bounding box center [677, 218] width 146 height 325
click at [195, 42] on button "close" at bounding box center [191, 44] width 12 height 12
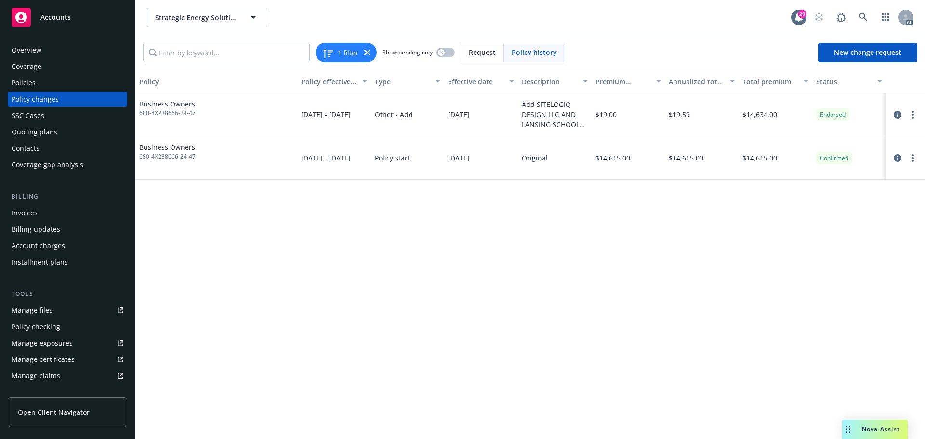
click at [32, 84] on div "Policies" at bounding box center [24, 82] width 24 height 15
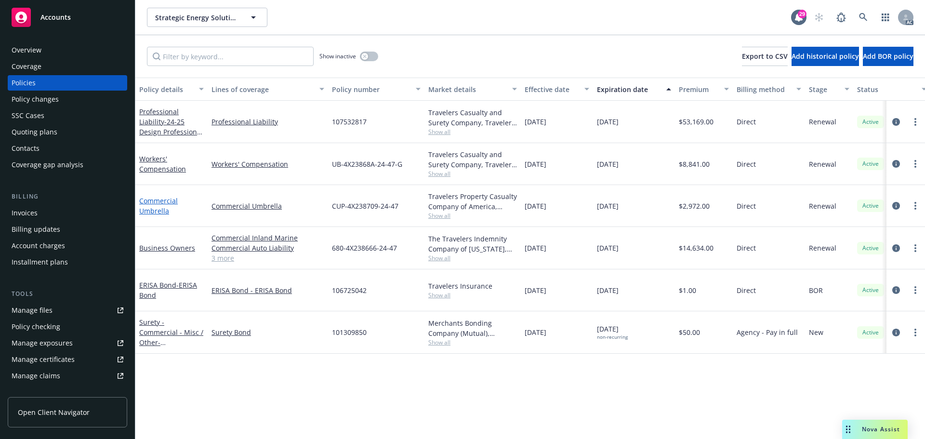
click at [151, 210] on link "Commercial Umbrella" at bounding box center [158, 205] width 39 height 19
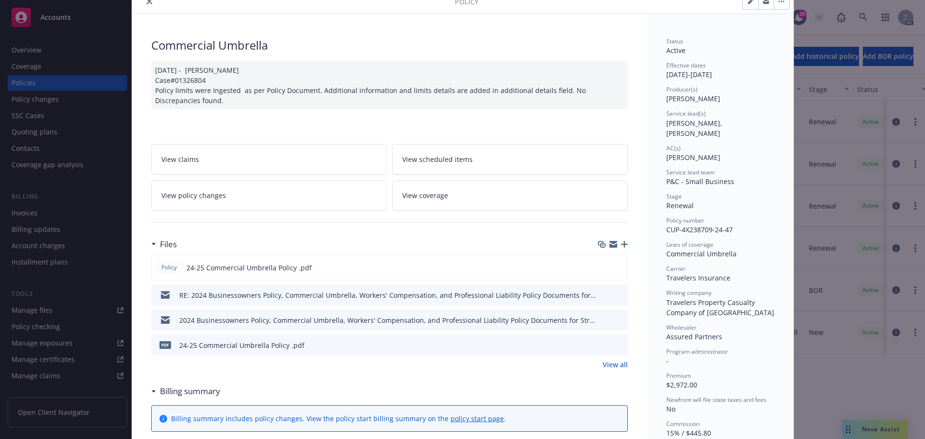
scroll to position [48, 0]
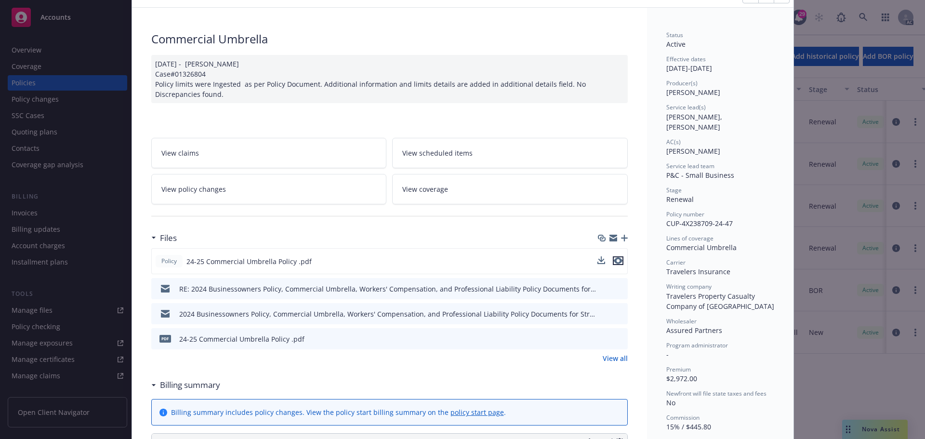
click at [616, 262] on icon "preview file" at bounding box center [618, 260] width 9 height 7
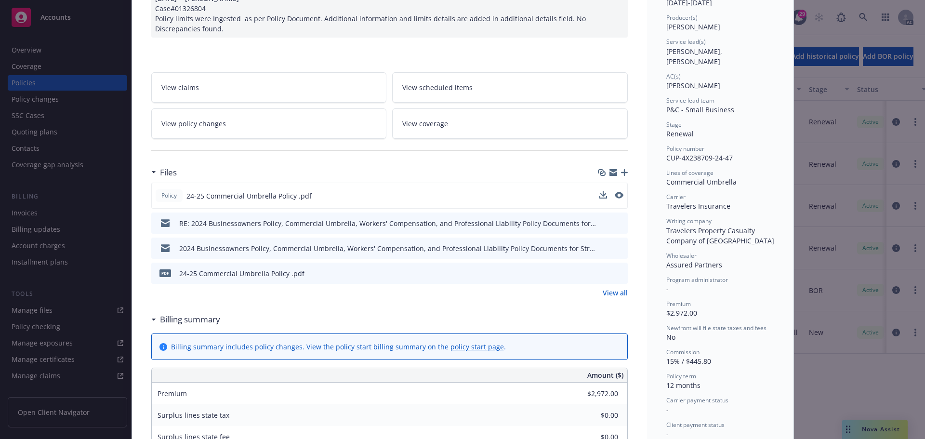
scroll to position [96, 0]
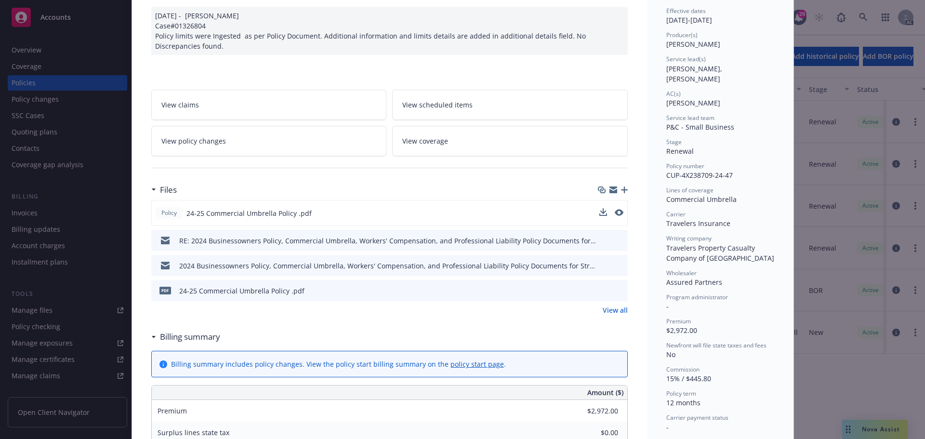
click at [181, 142] on span "View policy changes" at bounding box center [193, 141] width 65 height 10
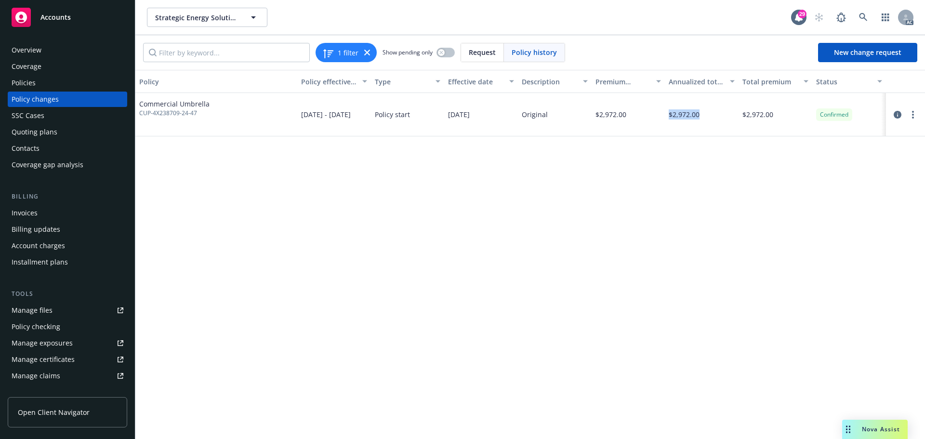
drag, startPoint x: 693, startPoint y: 116, endPoint x: 669, endPoint y: 115, distance: 23.1
click at [669, 115] on div "$2,972.00" at bounding box center [702, 114] width 74 height 43
copy span "$2,972.00"
click at [575, 233] on div "Policy Policy effective dates Type Effective date Description Premium change An…" at bounding box center [529, 254] width 789 height 369
click at [46, 76] on div "Policies" at bounding box center [68, 82] width 112 height 15
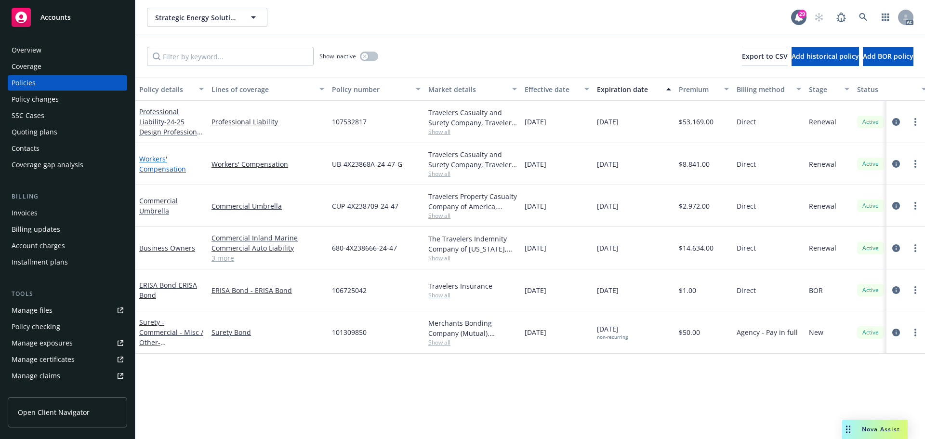
click at [165, 170] on link "Workers' Compensation" at bounding box center [162, 163] width 47 height 19
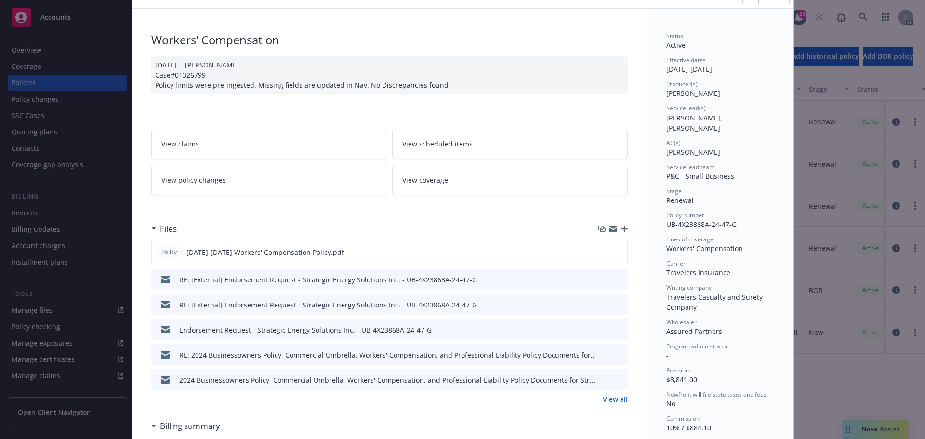
scroll to position [96, 0]
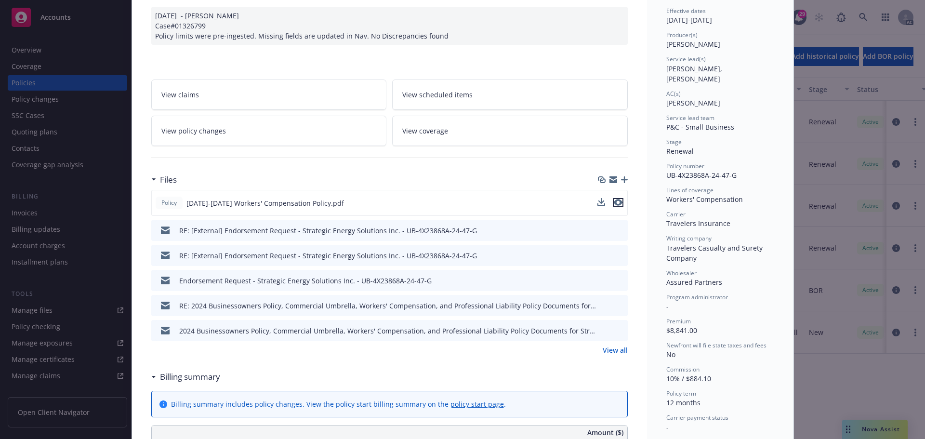
click at [614, 203] on icon "preview file" at bounding box center [618, 202] width 9 height 7
click at [260, 135] on link "View policy changes" at bounding box center [269, 131] width 236 height 30
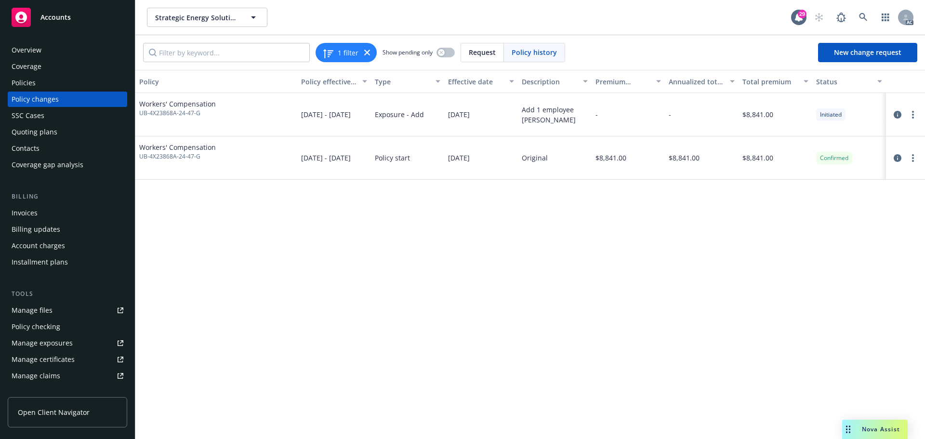
click at [475, 123] on div "04/28/2025" at bounding box center [481, 114] width 74 height 43
click at [22, 82] on div "Policies" at bounding box center [24, 82] width 24 height 15
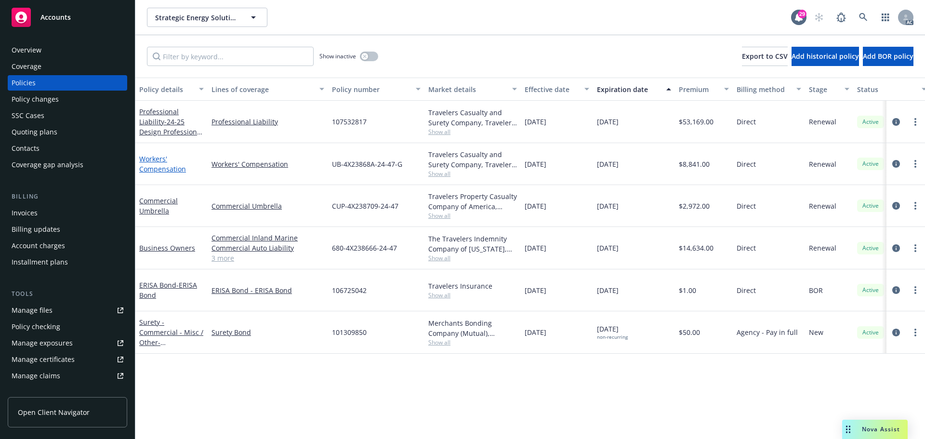
click at [172, 170] on link "Workers' Compensation" at bounding box center [162, 163] width 47 height 19
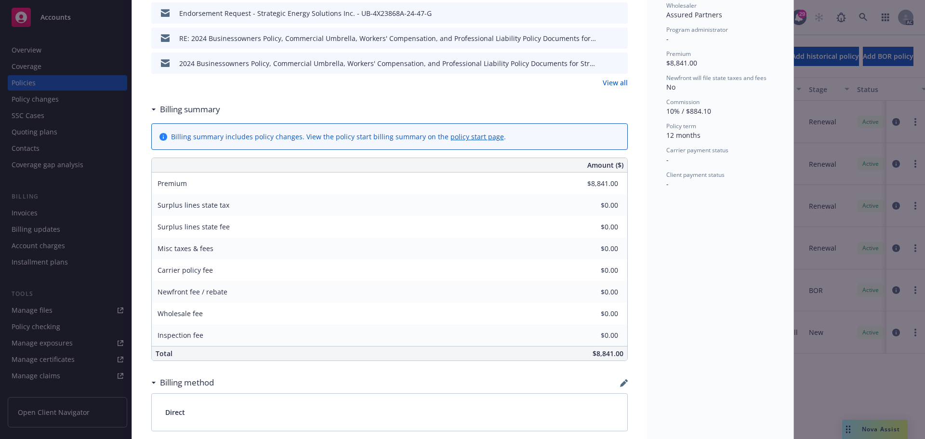
scroll to position [366, 0]
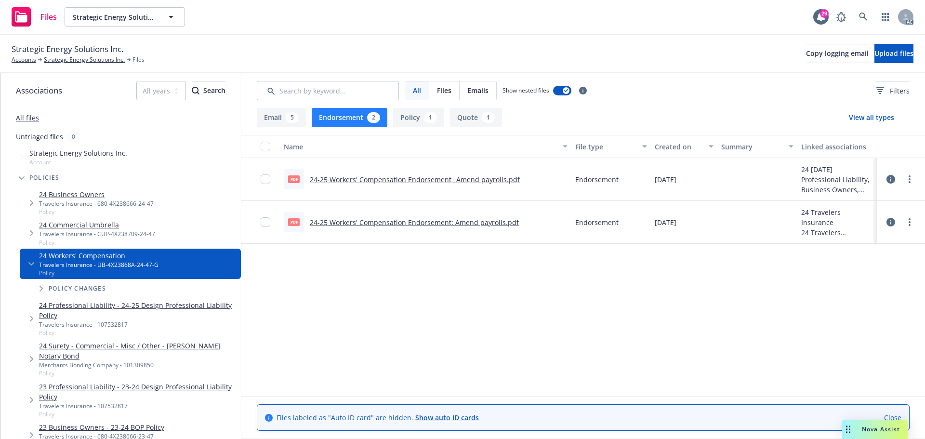
click at [472, 180] on link "24-25 Workers' Compensation Endorsement_ Amend payrolls.pdf" at bounding box center [415, 179] width 210 height 9
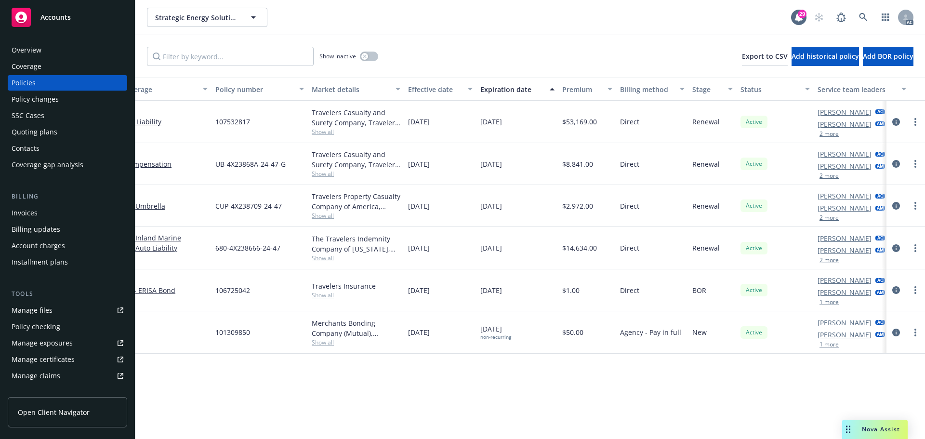
scroll to position [0, 140]
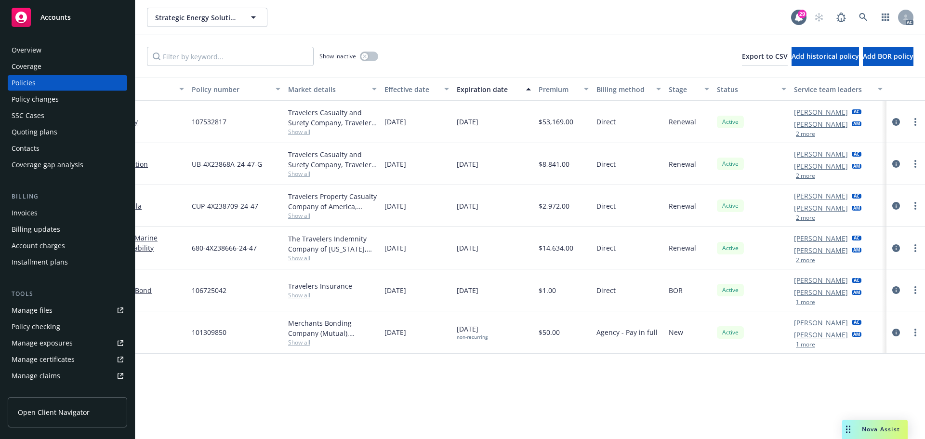
click at [810, 173] on button "2 more" at bounding box center [805, 176] width 19 height 6
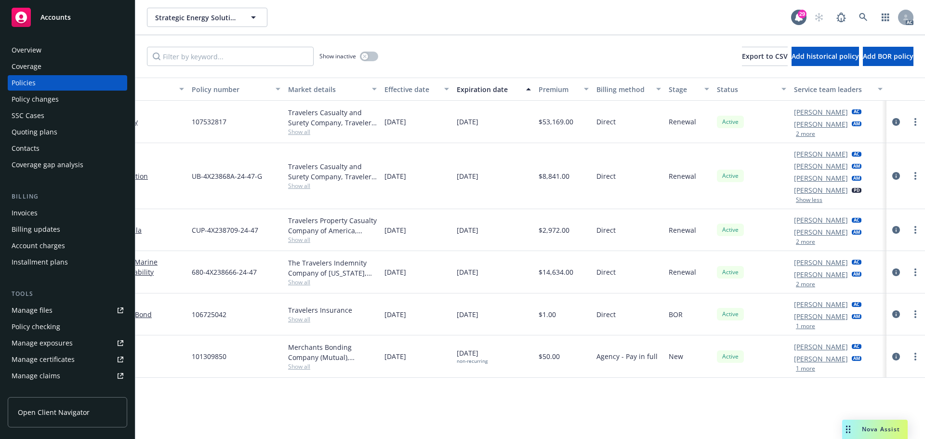
scroll to position [0, 0]
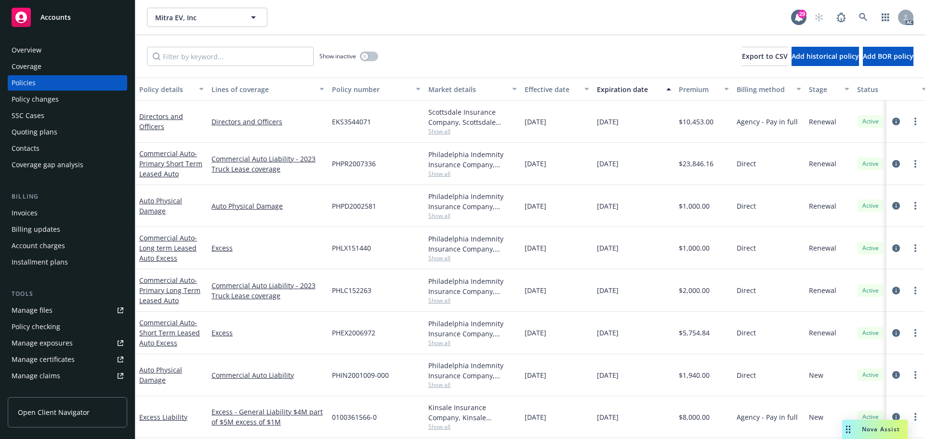
click at [636, 92] on div "Expiration date" at bounding box center [629, 89] width 64 height 10
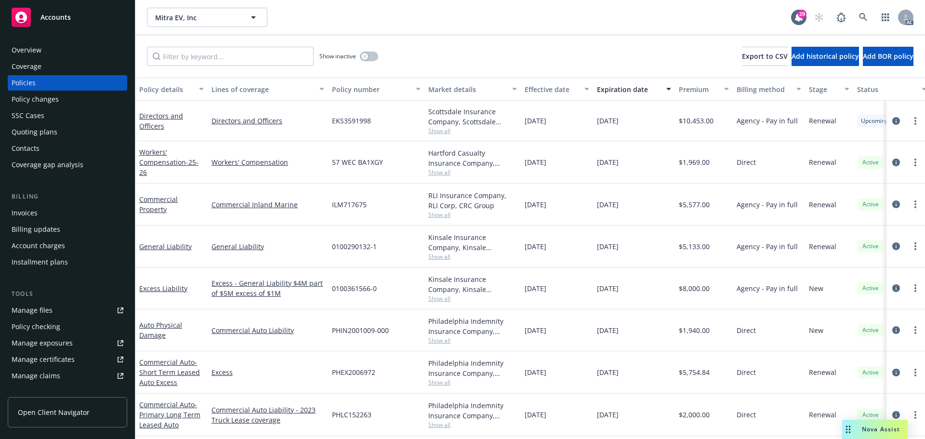
click at [636, 92] on div "Expiration date" at bounding box center [629, 89] width 64 height 10
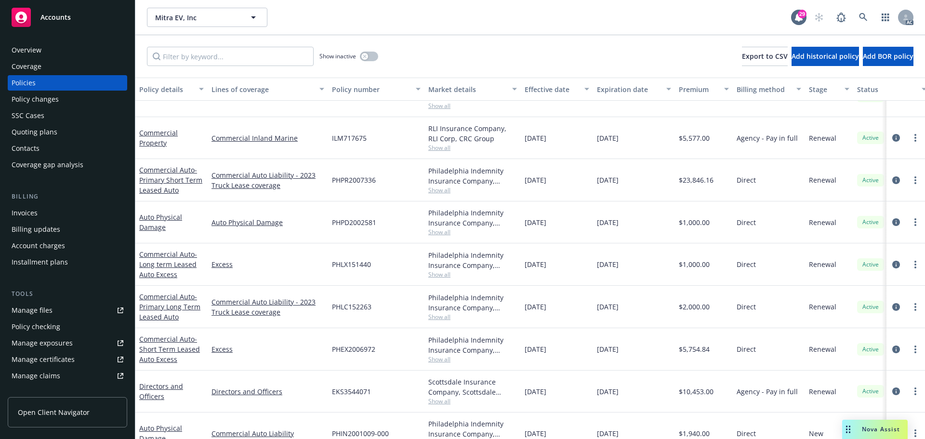
scroll to position [164, 0]
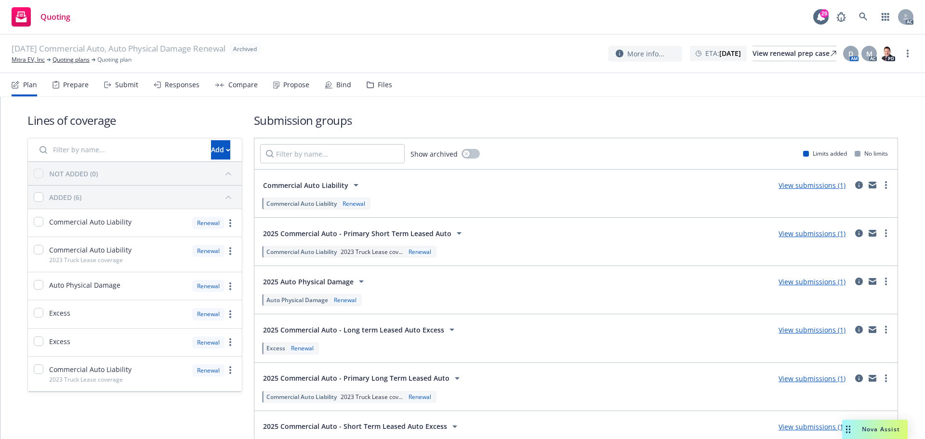
click at [122, 86] on div "Submit" at bounding box center [126, 85] width 23 height 8
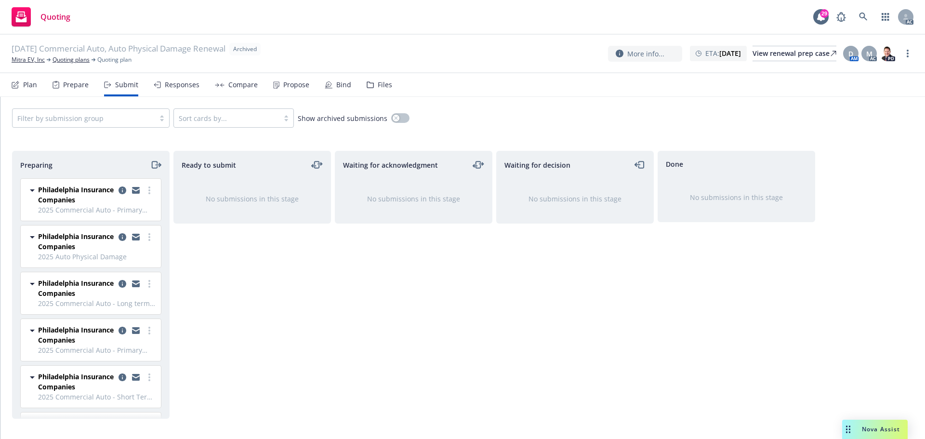
click at [242, 50] on div "Archived" at bounding box center [244, 49] width 31 height 13
click at [118, 190] on icon "copy logging email" at bounding box center [122, 190] width 8 height 8
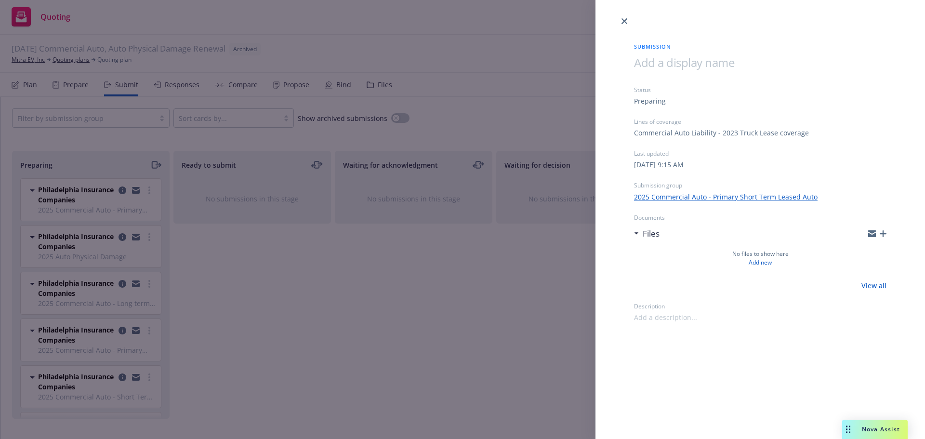
click at [70, 248] on div "Submission Status Preparing Lines of coverage Commercial Auto Liability - 2023 …" at bounding box center [462, 219] width 925 height 439
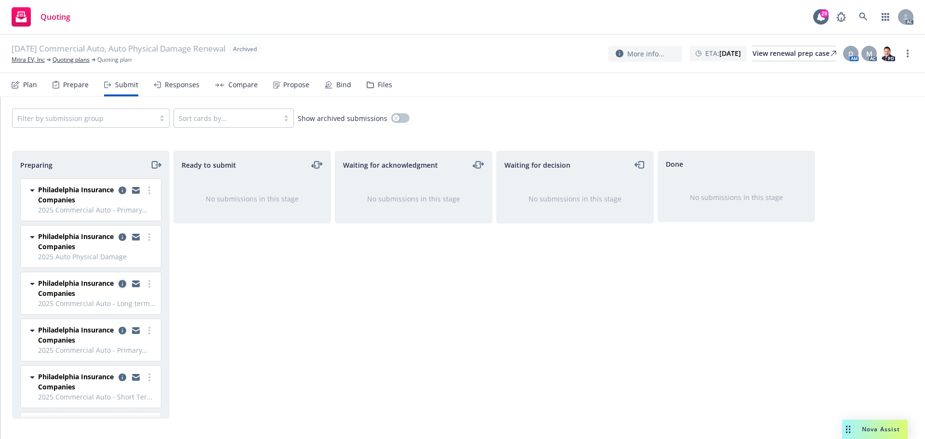
click at [118, 284] on icon "copy logging email" at bounding box center [122, 284] width 8 height 8
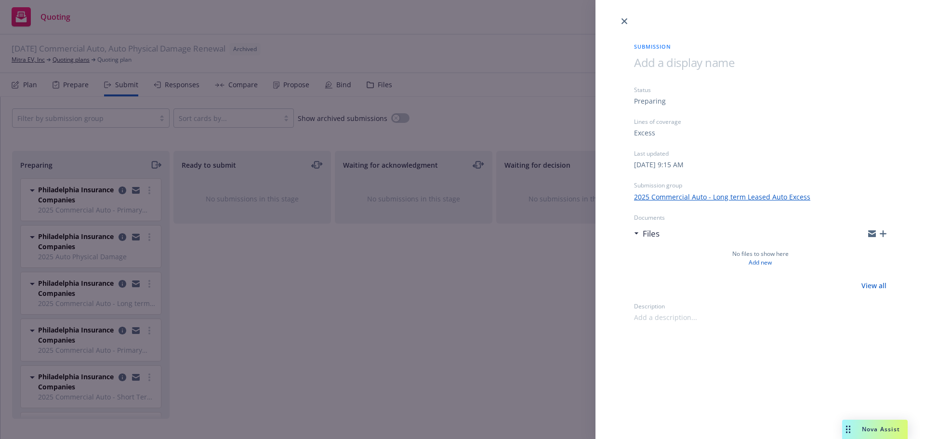
click at [228, 313] on div "Submission Status Preparing Lines of coverage Excess Last updated [DATE] 9:15 A…" at bounding box center [462, 219] width 925 height 439
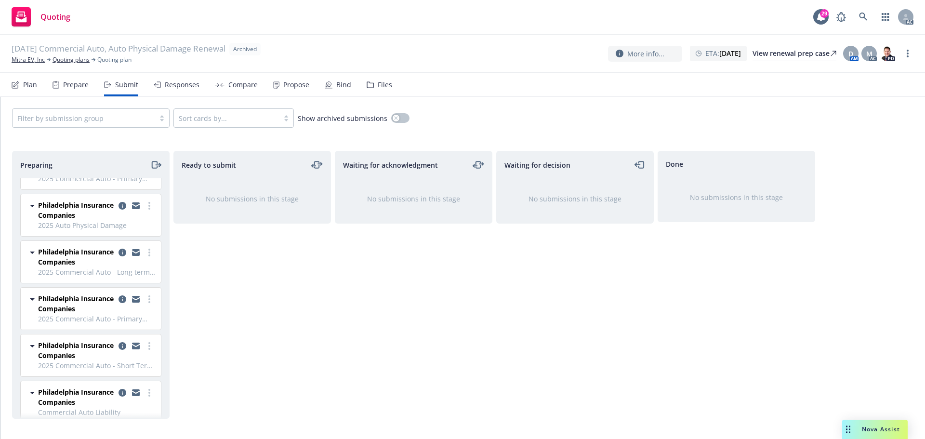
scroll to position [44, 0]
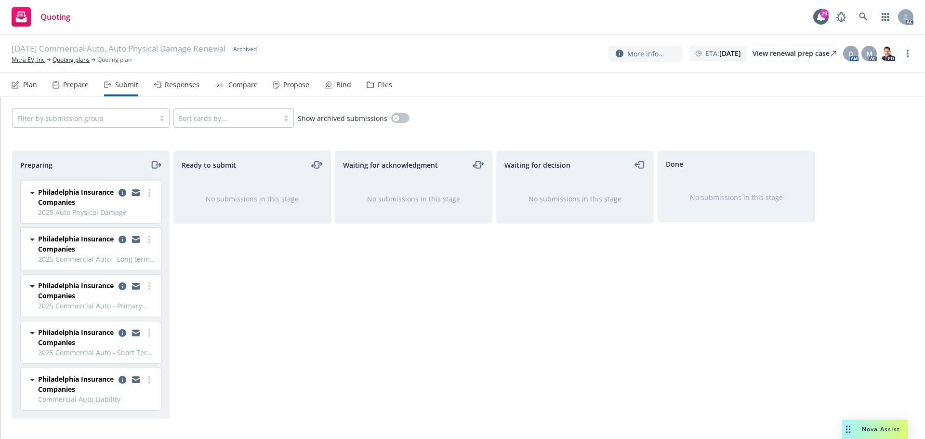
click at [118, 286] on icon "copy logging email" at bounding box center [122, 286] width 8 height 8
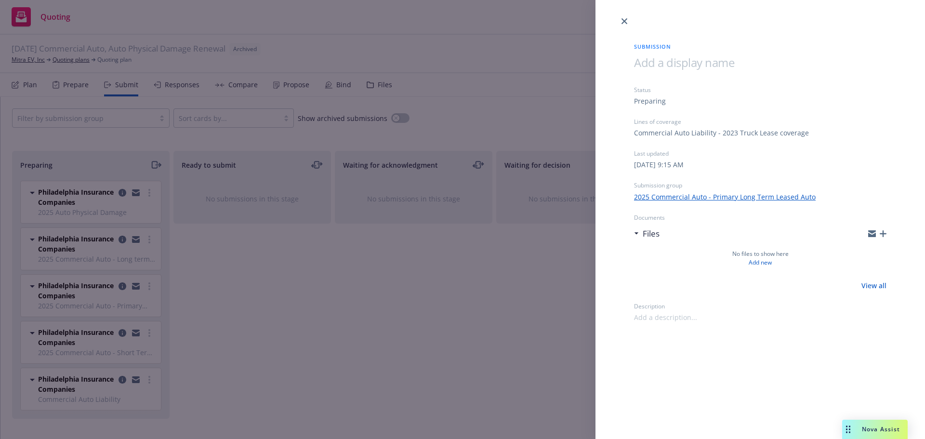
click at [365, 302] on div "Submission Status Preparing Lines of coverage Commercial Auto Liability - 2023 …" at bounding box center [462, 219] width 925 height 439
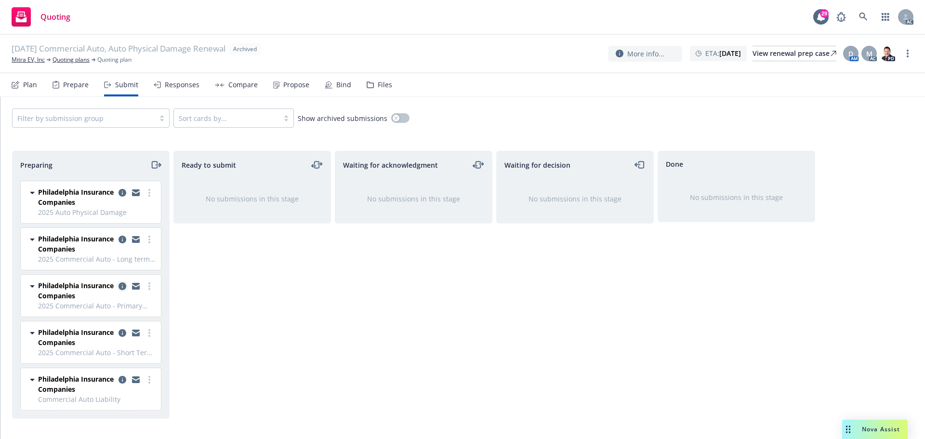
click at [118, 285] on icon "copy logging email" at bounding box center [122, 286] width 8 height 8
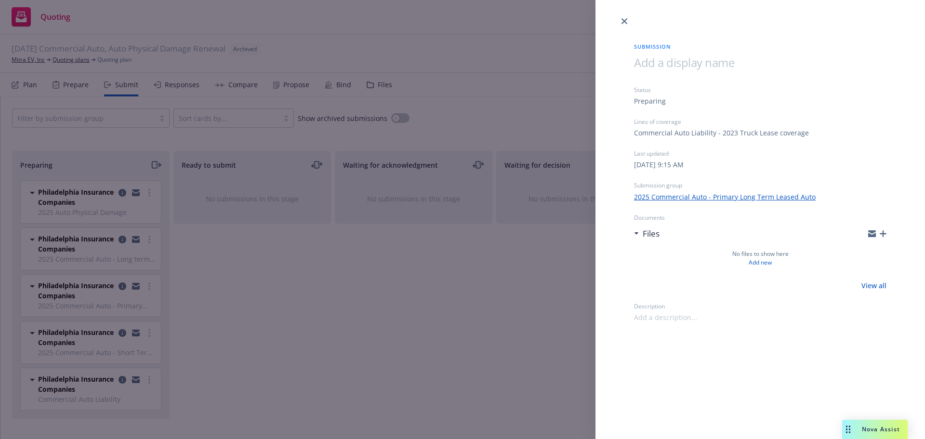
click at [105, 293] on div "Submission Status Preparing Lines of coverage Commercial Auto Liability - 2023 …" at bounding box center [462, 219] width 925 height 439
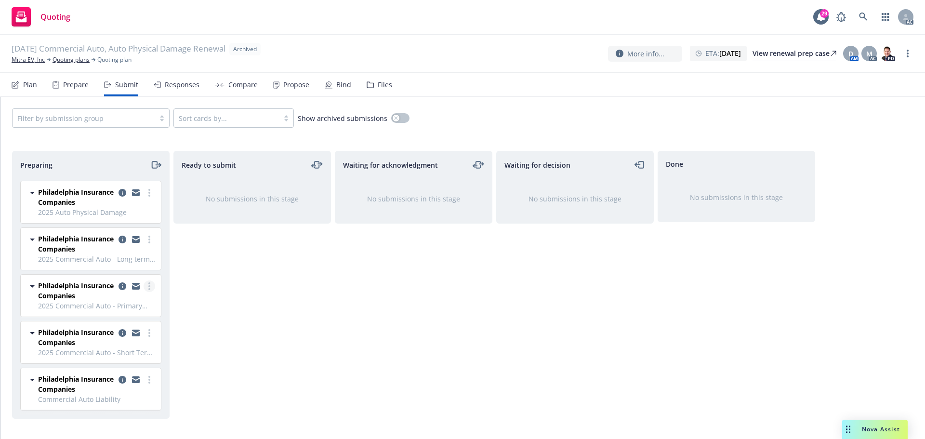
click at [148, 285] on icon "more" at bounding box center [149, 286] width 2 height 8
click at [111, 327] on span "Log acknowledgement" at bounding box center [98, 324] width 95 height 9
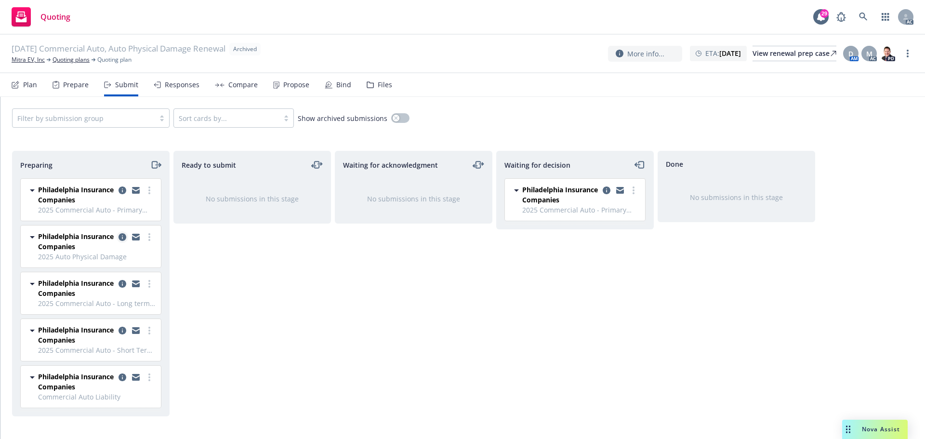
click at [123, 236] on icon "copy logging email" at bounding box center [122, 237] width 8 height 8
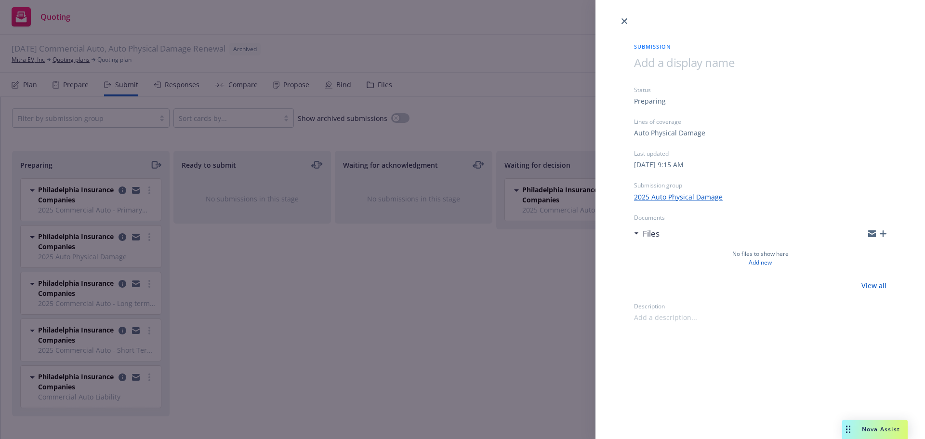
click at [304, 295] on div "Submission Status Preparing Lines of coverage Auto Physical Damage Last updated…" at bounding box center [462, 219] width 925 height 439
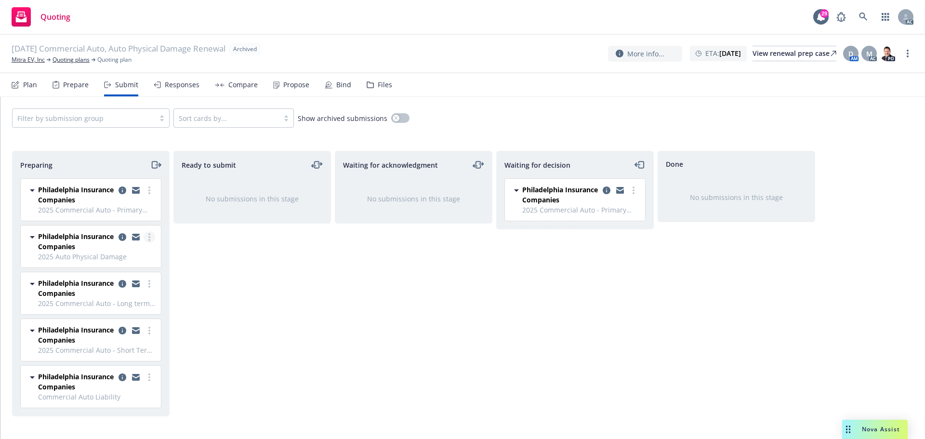
click at [146, 235] on link "more" at bounding box center [150, 237] width 12 height 12
click at [125, 275] on span "Log acknowledgement" at bounding box center [105, 275] width 95 height 9
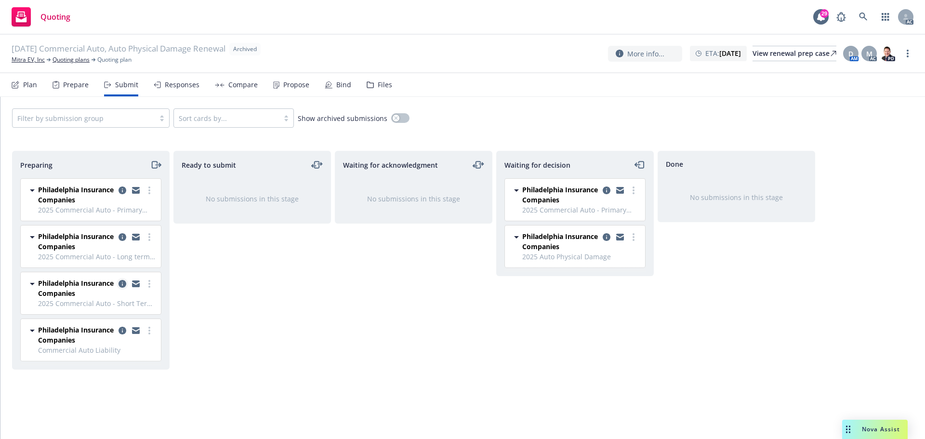
click at [121, 284] on icon "copy logging email" at bounding box center [122, 284] width 8 height 8
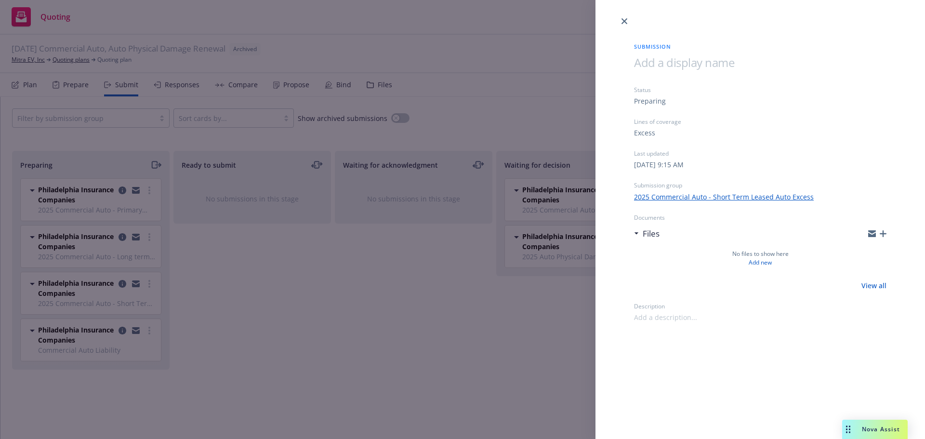
click at [278, 297] on div "Submission Status Preparing Lines of coverage Excess Last updated [DATE] 9:15 A…" at bounding box center [462, 219] width 925 height 439
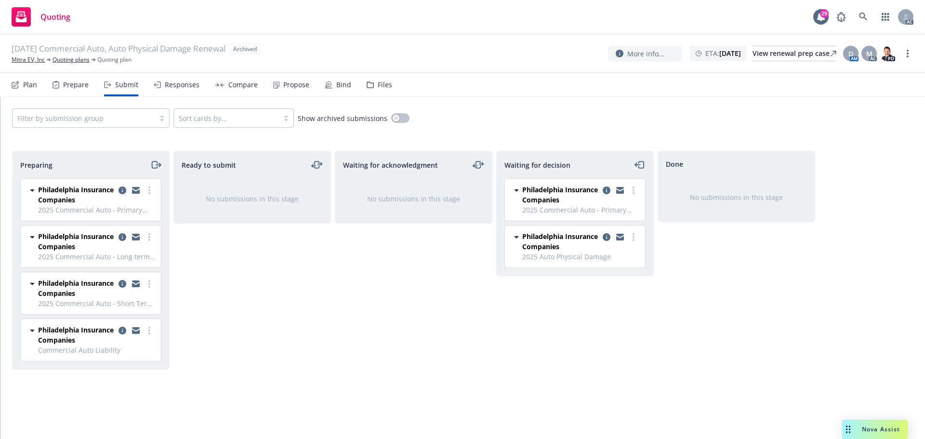
click at [122, 190] on icon "copy logging email" at bounding box center [122, 190] width 8 height 8
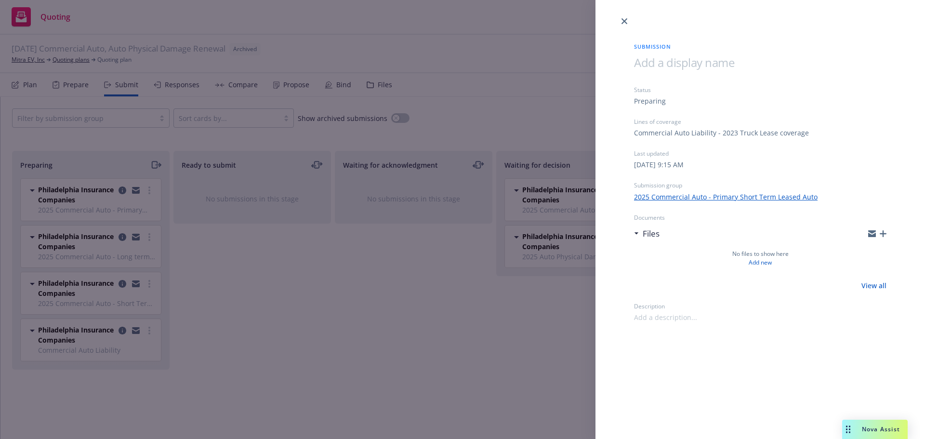
click at [278, 279] on div "Submission Status Preparing Lines of coverage Commercial Auto Liability - 2023 …" at bounding box center [462, 219] width 925 height 439
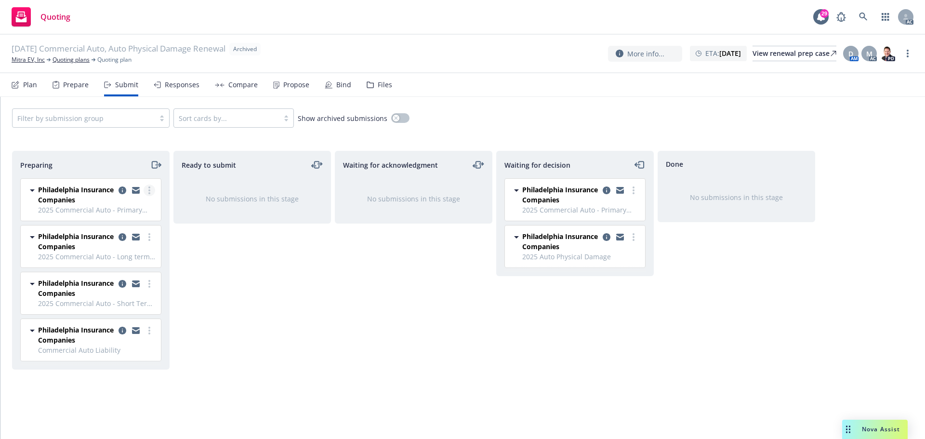
click at [148, 190] on icon "more" at bounding box center [149, 190] width 2 height 8
click at [140, 231] on span "Log acknowledgement" at bounding box center [105, 228] width 95 height 9
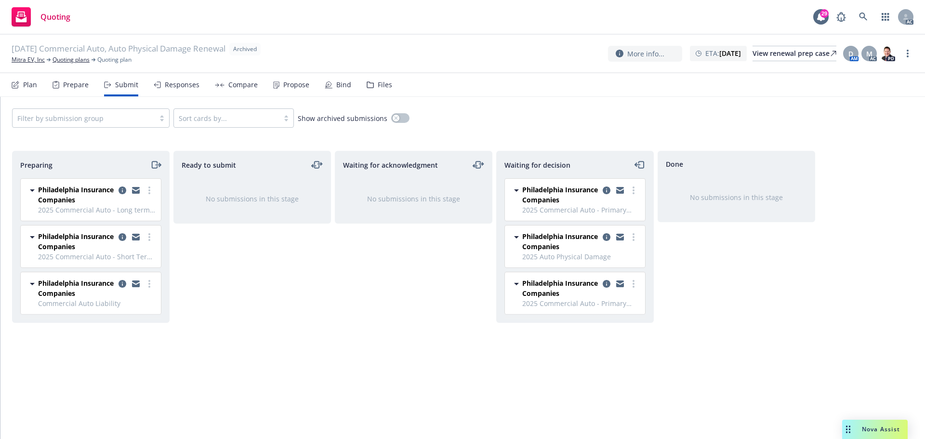
click at [341, 326] on div "Waiting for acknowledgment No submissions in this stage" at bounding box center [413, 285] width 157 height 268
click at [286, 85] on div "Propose" at bounding box center [296, 85] width 26 height 8
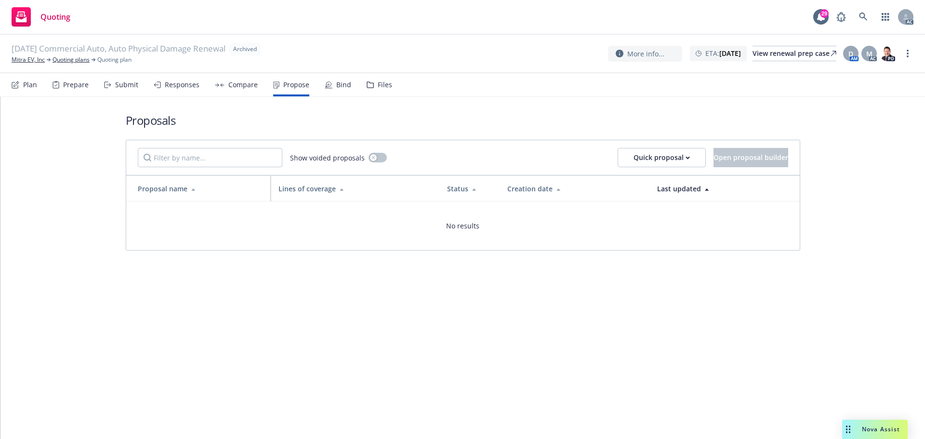
click at [116, 86] on div "Submit" at bounding box center [126, 85] width 23 height 8
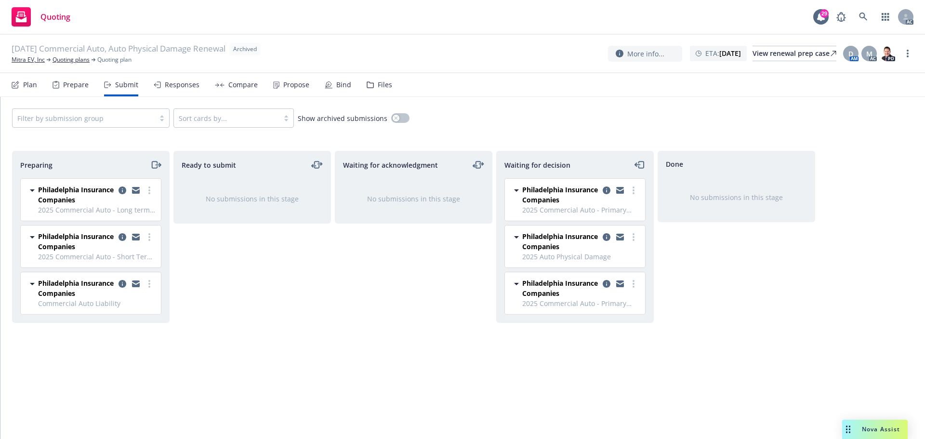
click at [360, 262] on div "Waiting for acknowledgment No submissions in this stage" at bounding box center [413, 285] width 157 height 268
